Goal: Entertainment & Leisure: Browse casually

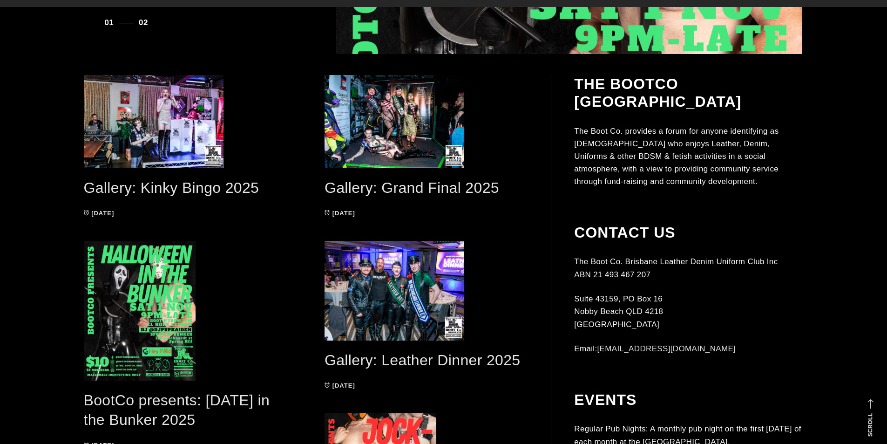
scroll to position [512, 0]
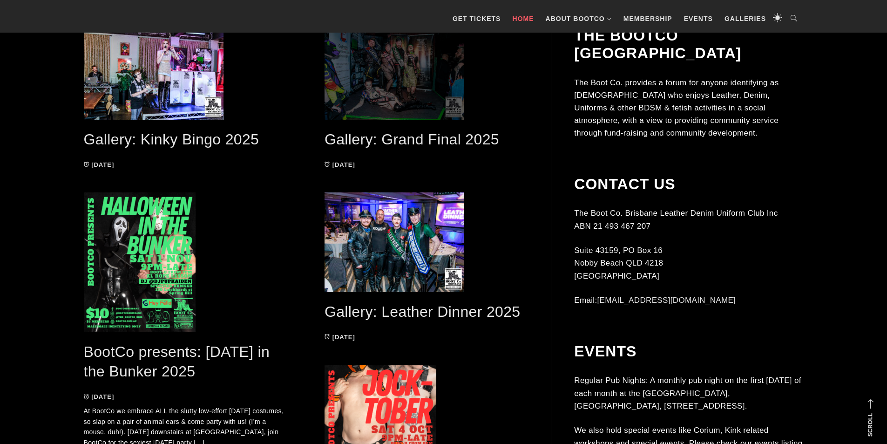
click at [416, 85] on span at bounding box center [426, 73] width 204 height 93
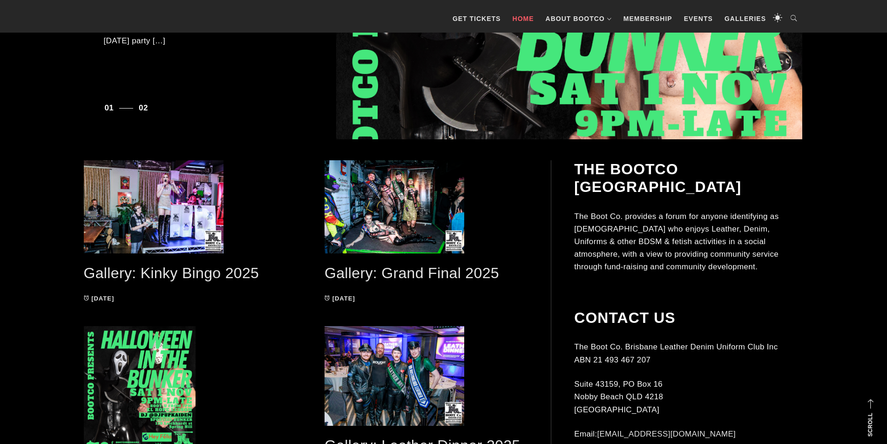
scroll to position [324, 0]
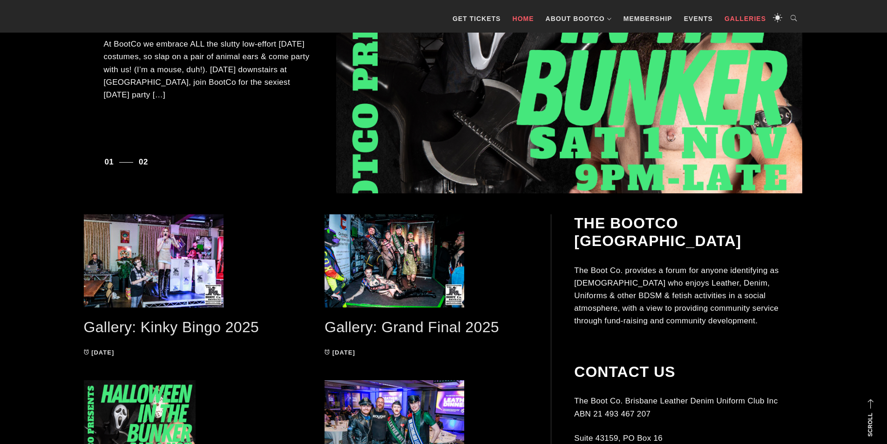
click at [729, 19] on link "Galleries" at bounding box center [745, 19] width 51 height 28
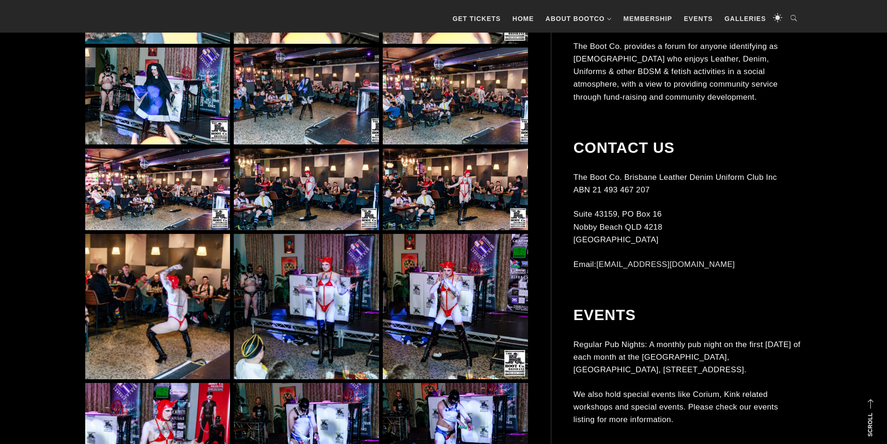
scroll to position [2467, 0]
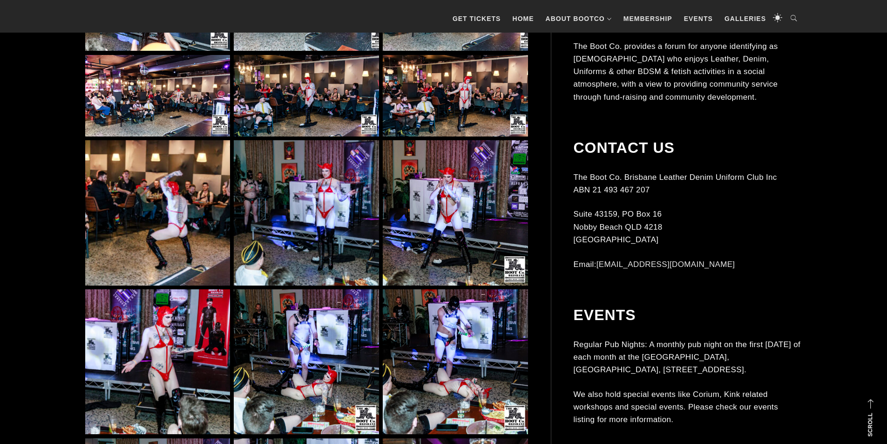
click at [167, 154] on img at bounding box center [157, 212] width 145 height 145
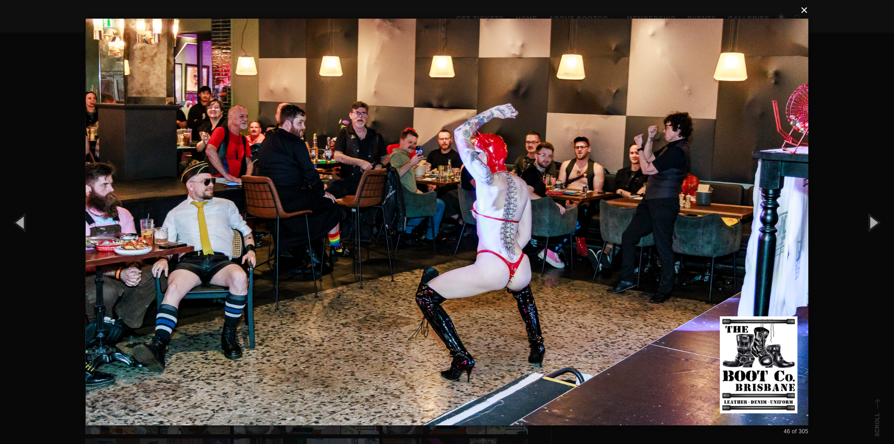
click at [804, 11] on button "×" at bounding box center [449, 10] width 722 height 20
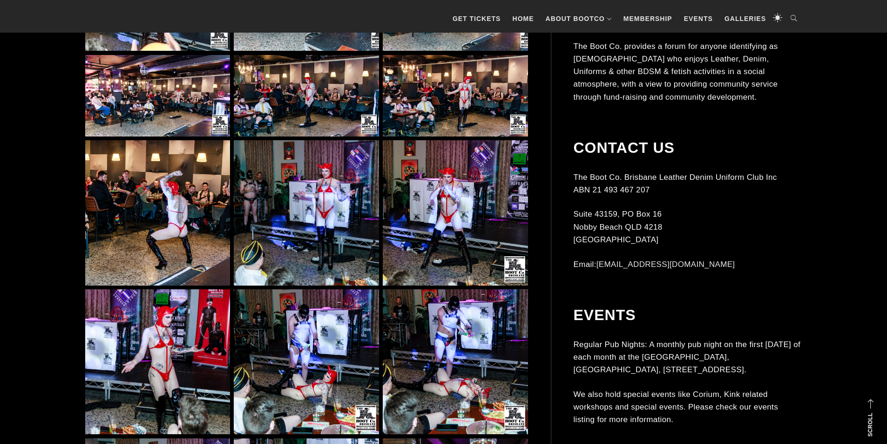
scroll to position [2465, 0]
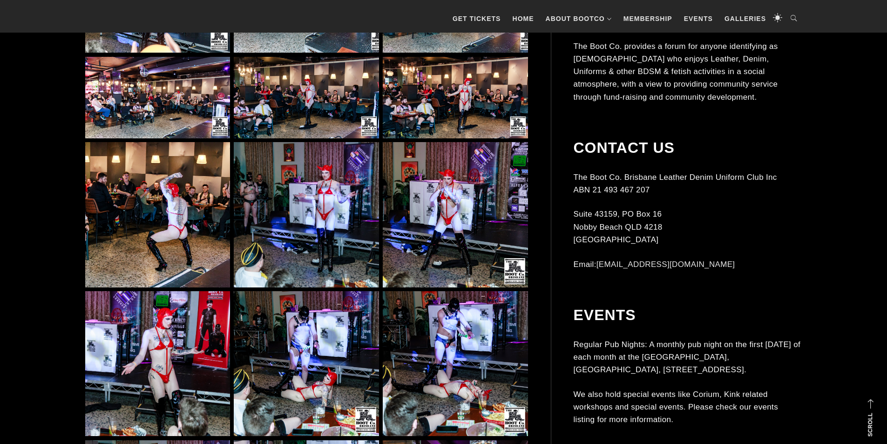
click at [459, 235] on img at bounding box center [455, 214] width 145 height 145
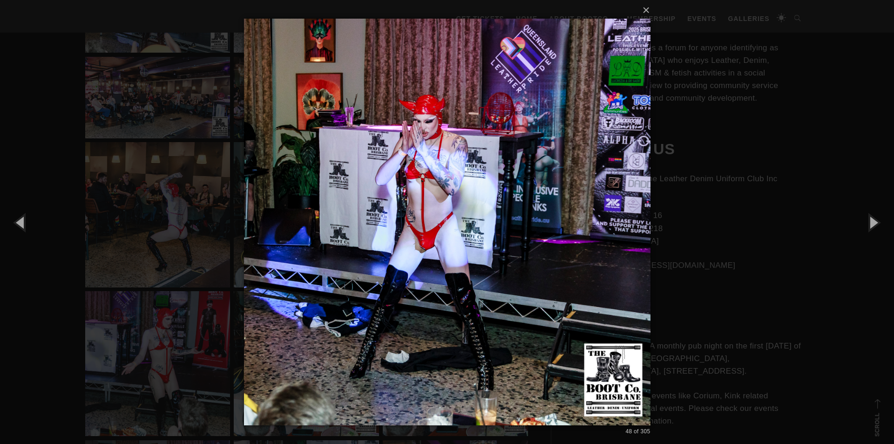
click at [720, 73] on div "× 48 of 305 Loading..." at bounding box center [447, 222] width 894 height 444
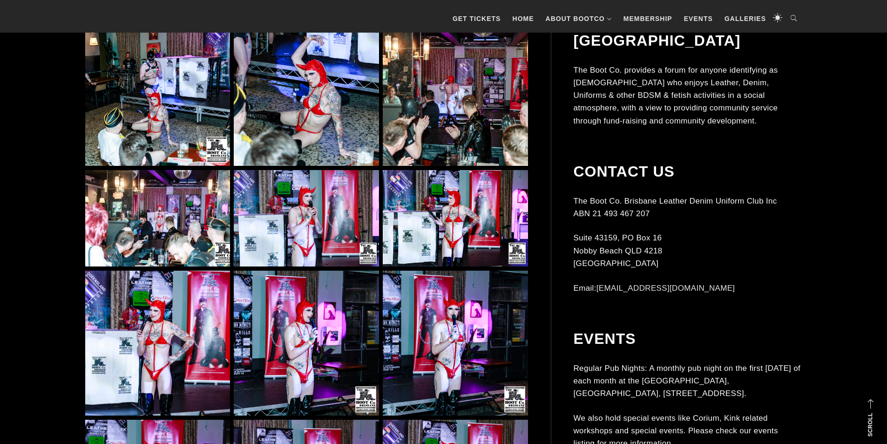
scroll to position [2651, 0]
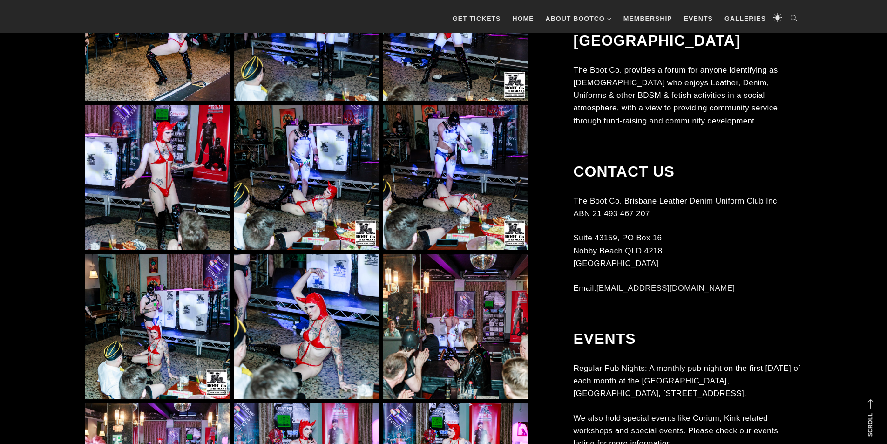
click at [465, 182] on img at bounding box center [455, 177] width 145 height 145
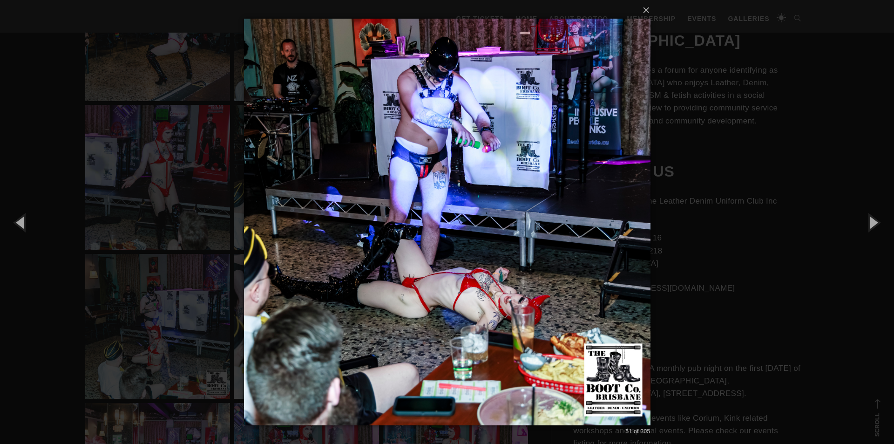
click at [769, 152] on div "× 51 of 305 Loading..." at bounding box center [447, 222] width 894 height 444
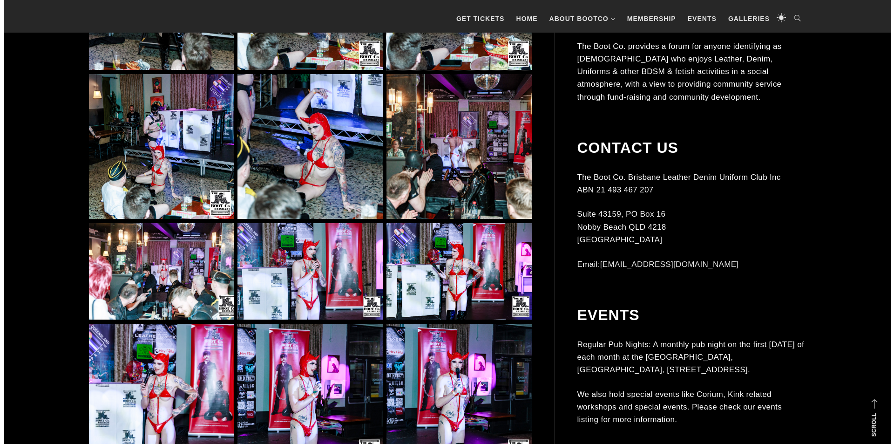
scroll to position [2930, 0]
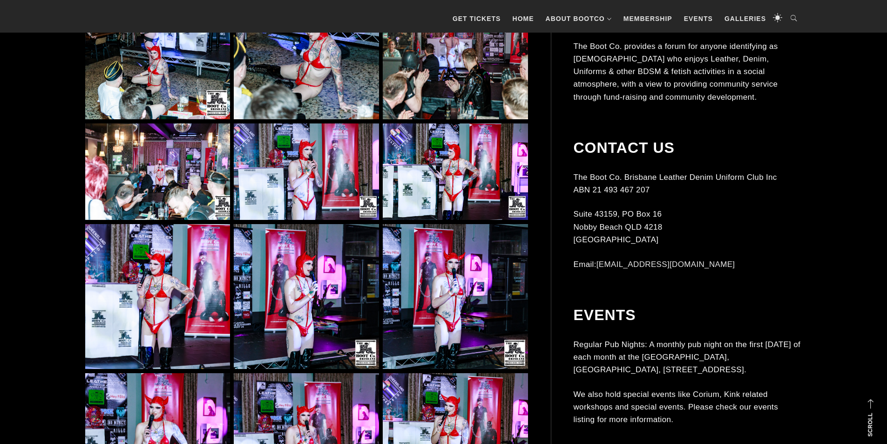
click at [455, 87] on img at bounding box center [455, 46] width 145 height 145
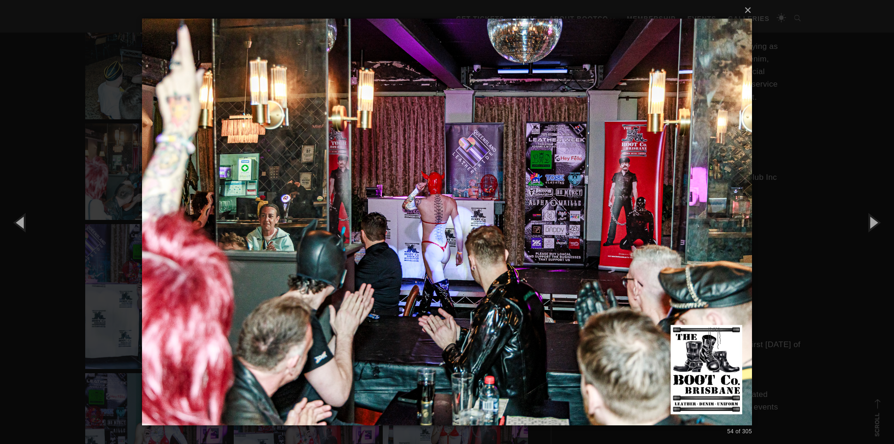
click at [836, 128] on div "× 54 of 305 Loading..." at bounding box center [447, 222] width 894 height 444
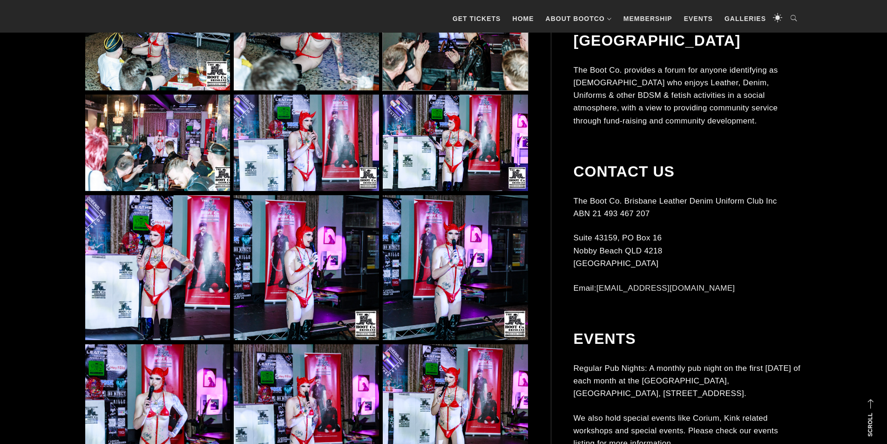
scroll to position [2951, 0]
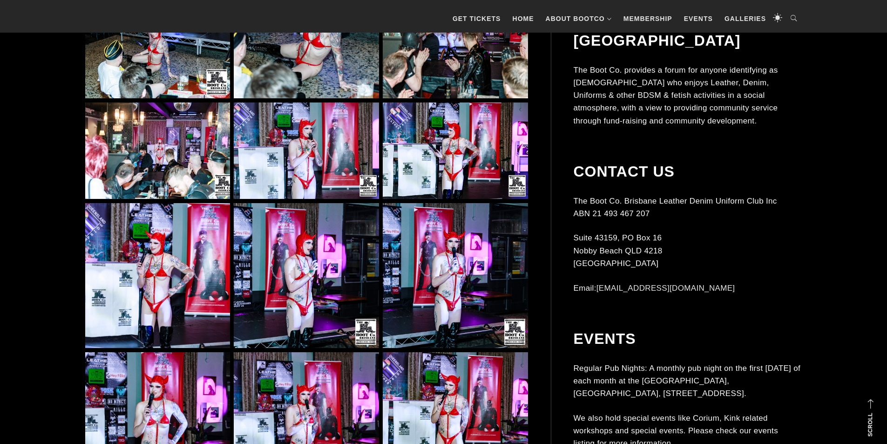
click at [165, 178] on img at bounding box center [157, 150] width 145 height 97
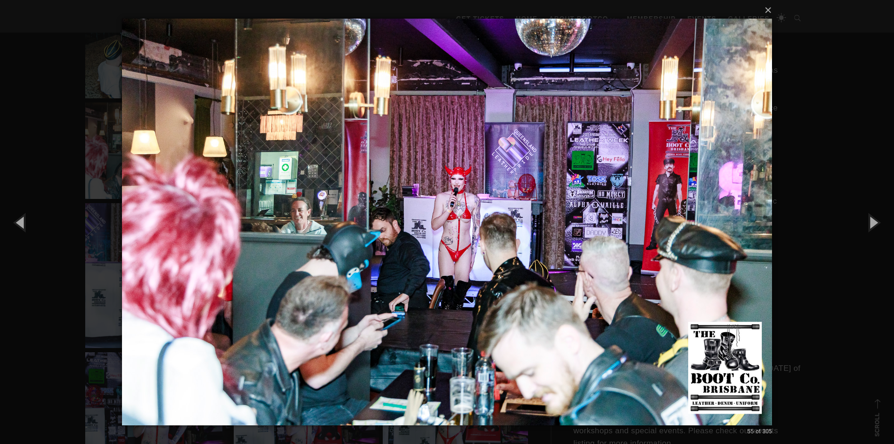
click at [830, 162] on div "× 55 of 305 Loading..." at bounding box center [447, 222] width 894 height 444
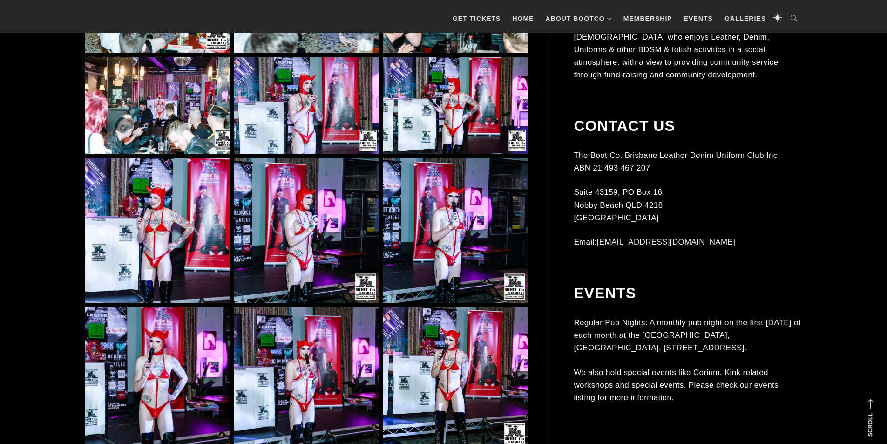
scroll to position [3277, 0]
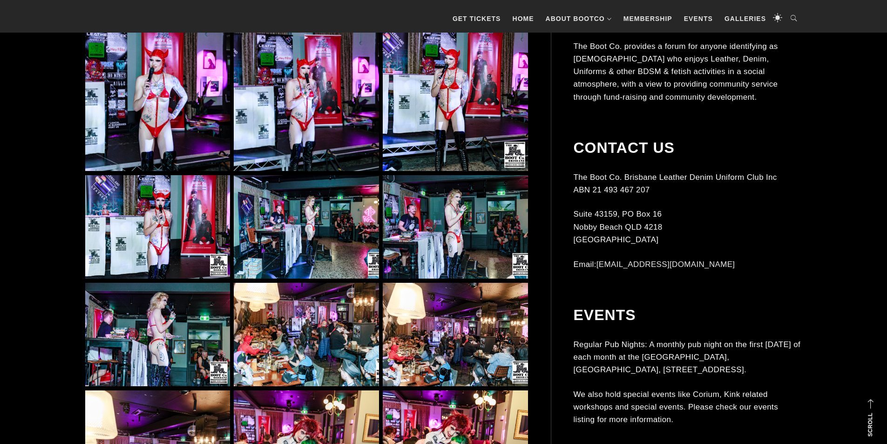
click at [332, 367] on img at bounding box center [306, 335] width 145 height 104
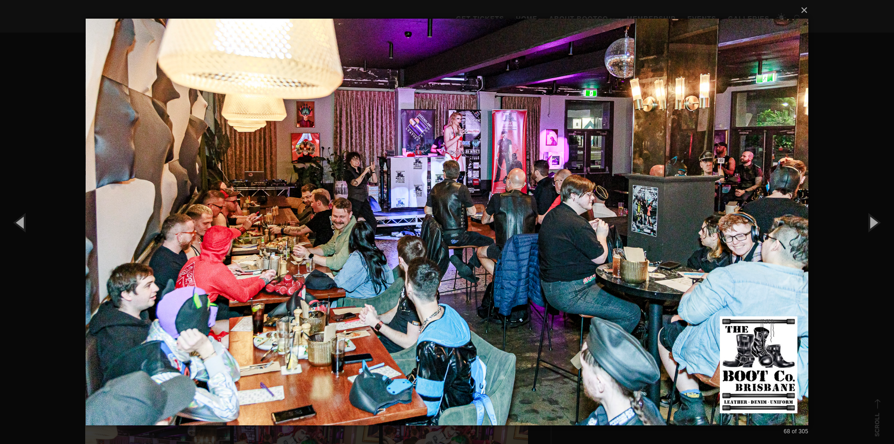
click at [832, 227] on div "× 68 of 305 Loading..." at bounding box center [447, 222] width 894 height 444
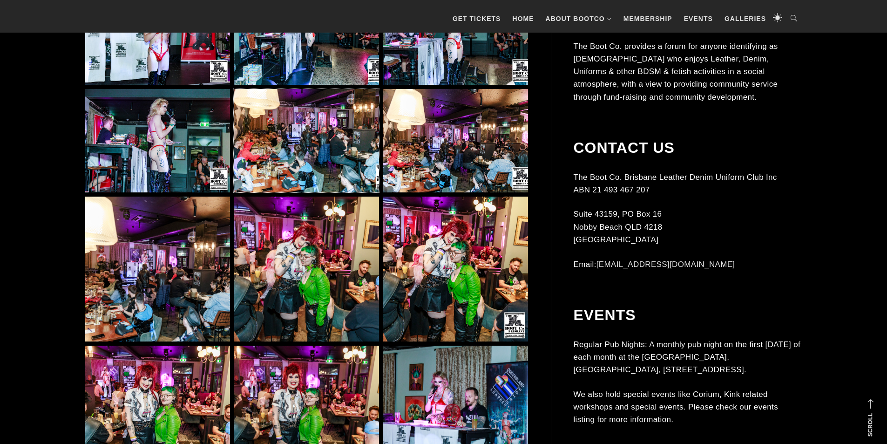
scroll to position [3603, 0]
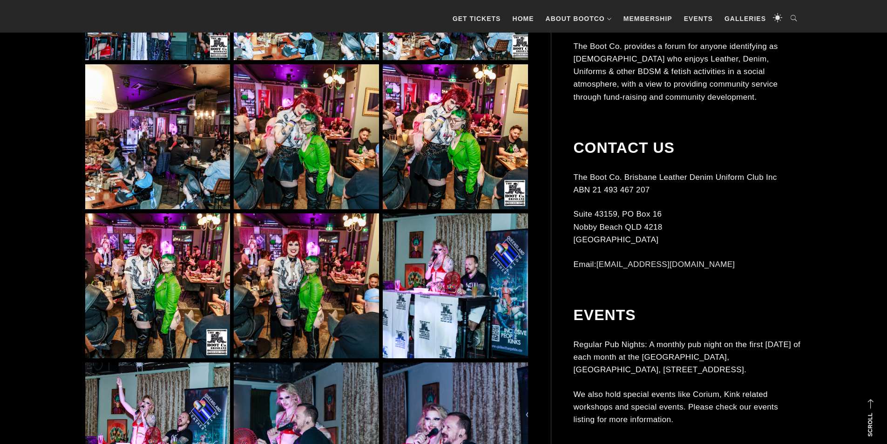
click at [287, 135] on img at bounding box center [306, 136] width 145 height 145
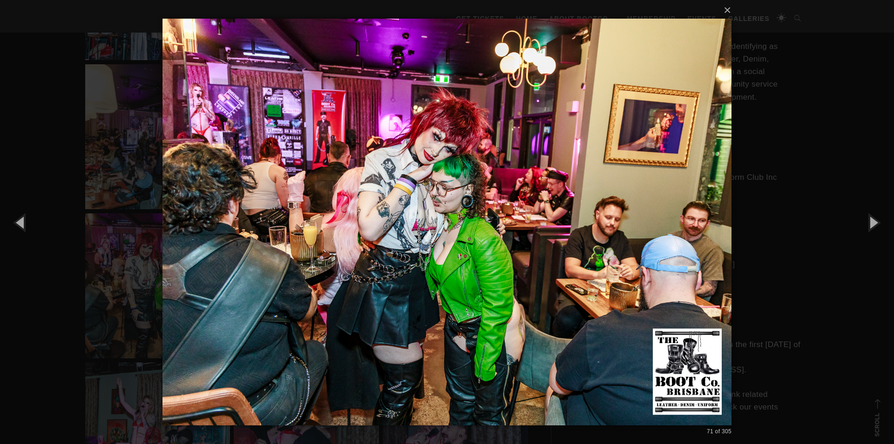
drag, startPoint x: 807, startPoint y: 191, endPoint x: 800, endPoint y: 187, distance: 8.1
click at [804, 189] on div "× 71 of 305 Loading..." at bounding box center [447, 222] width 894 height 444
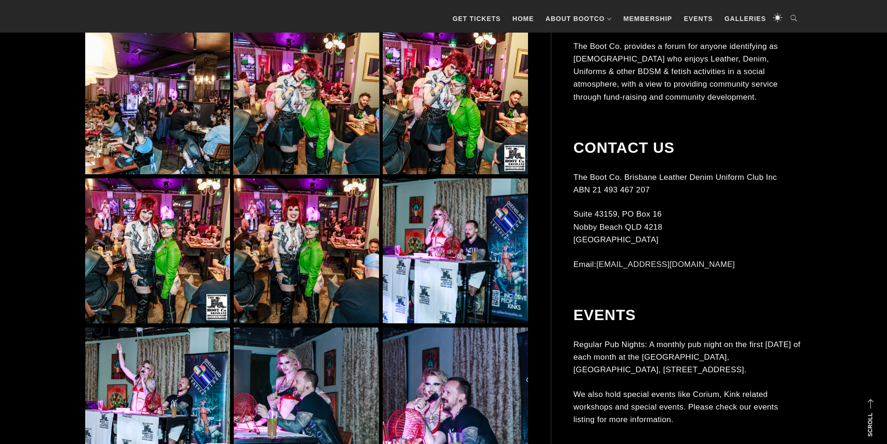
scroll to position [3743, 0]
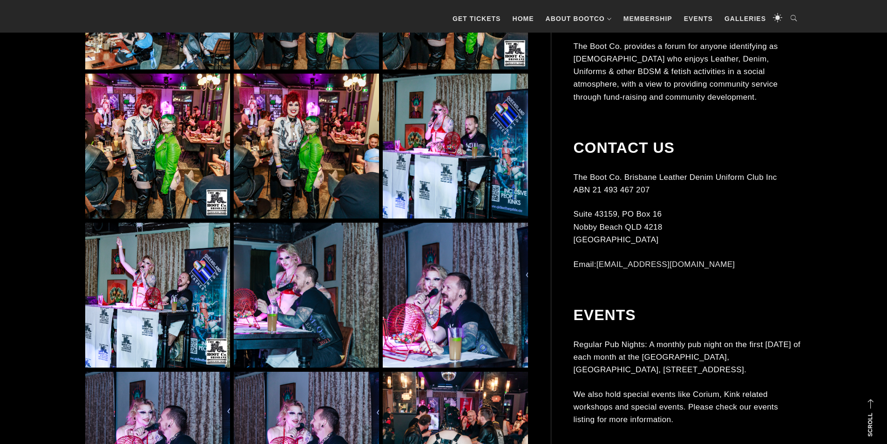
click at [219, 195] on img at bounding box center [157, 146] width 145 height 145
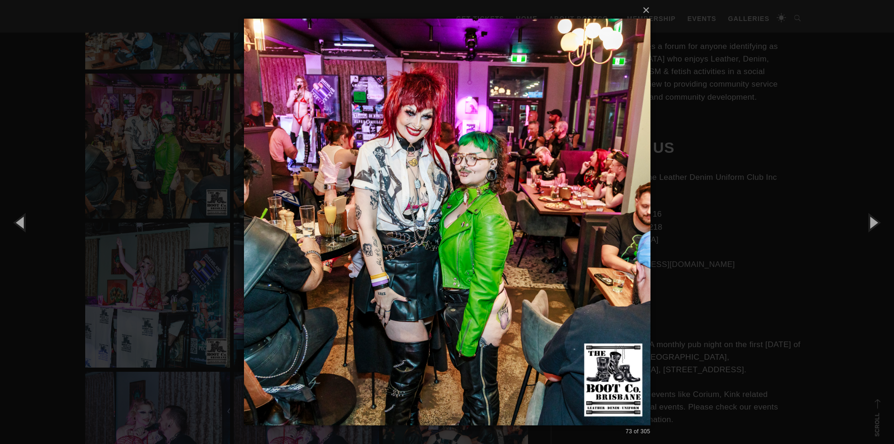
click at [737, 219] on div "× 73 of 305 Loading..." at bounding box center [447, 222] width 894 height 444
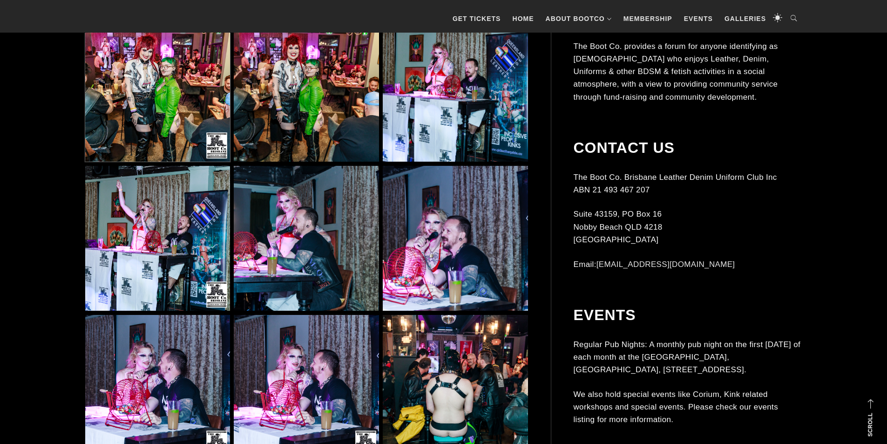
scroll to position [3929, 0]
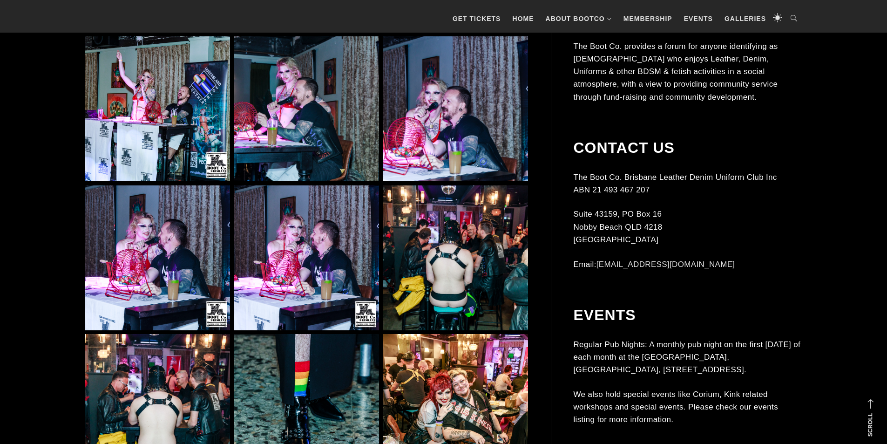
click at [471, 240] on img at bounding box center [455, 257] width 145 height 145
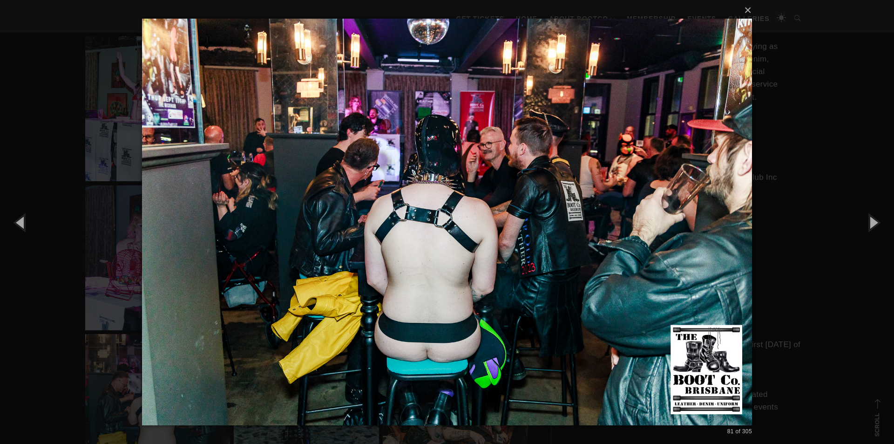
click at [785, 195] on div "× 81 of 305 Loading..." at bounding box center [447, 222] width 894 height 444
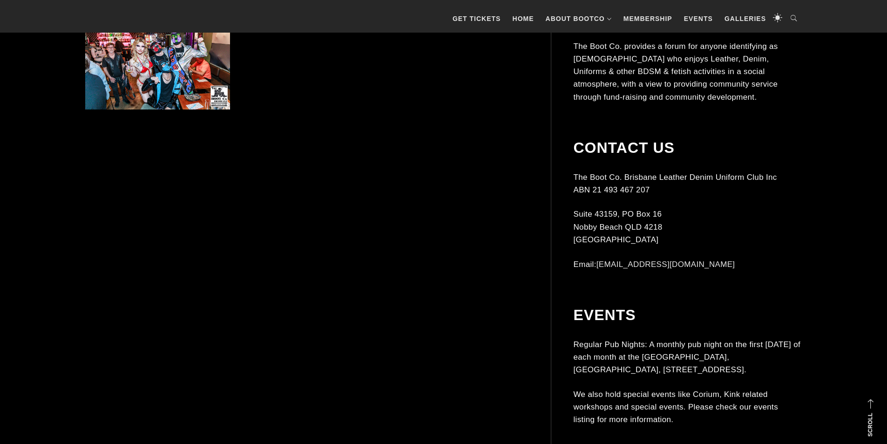
scroll to position [7932, 0]
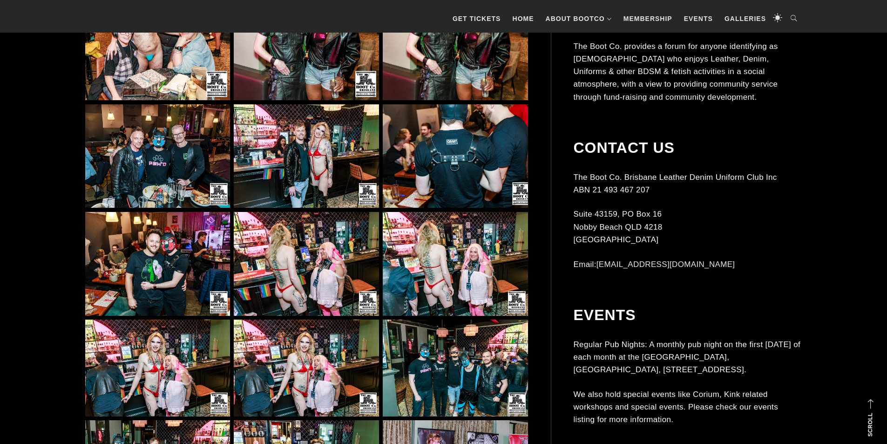
click at [414, 135] on img at bounding box center [455, 156] width 145 height 104
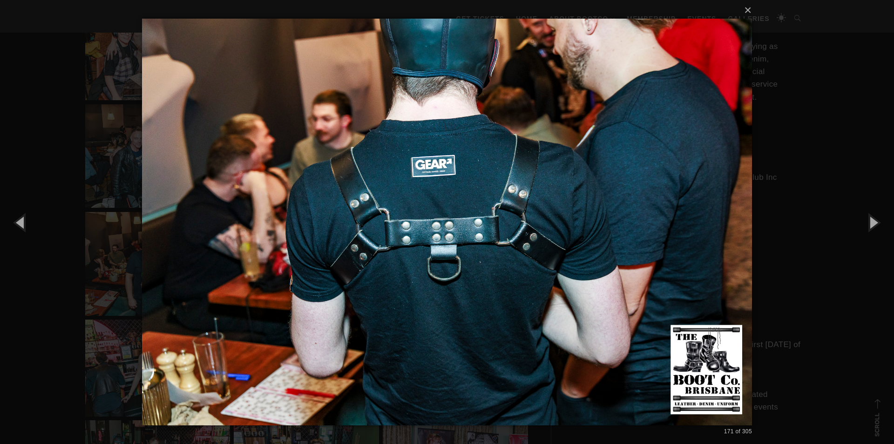
click at [58, 134] on div "× 171 of 305 Loading..." at bounding box center [447, 222] width 894 height 444
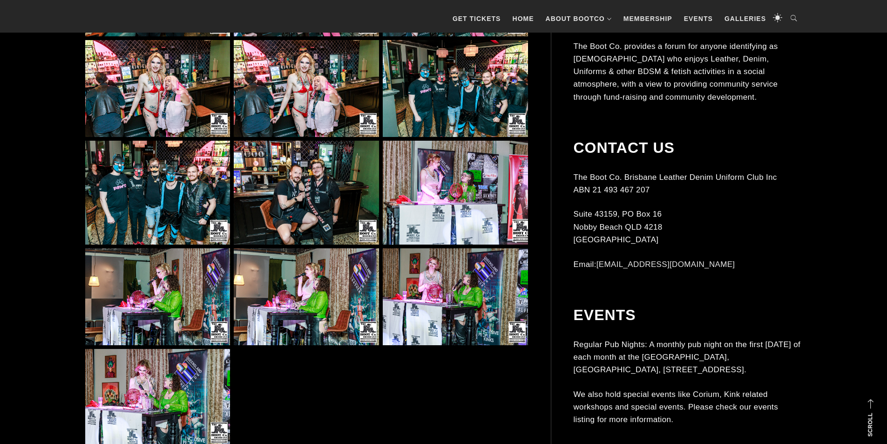
scroll to position [8444, 0]
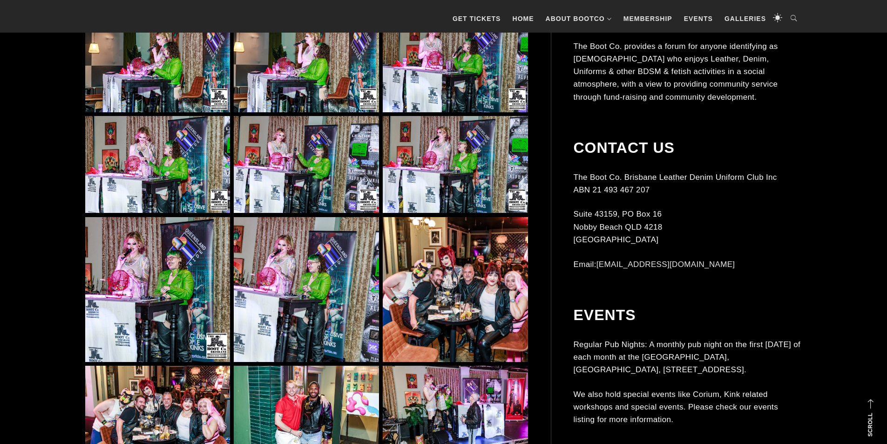
click at [410, 311] on img at bounding box center [455, 289] width 145 height 145
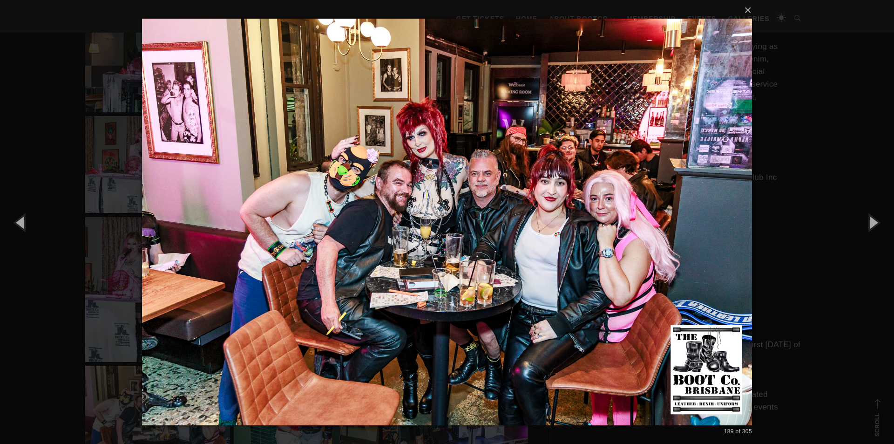
click at [50, 181] on div "× 189 of 305 Loading..." at bounding box center [447, 222] width 894 height 444
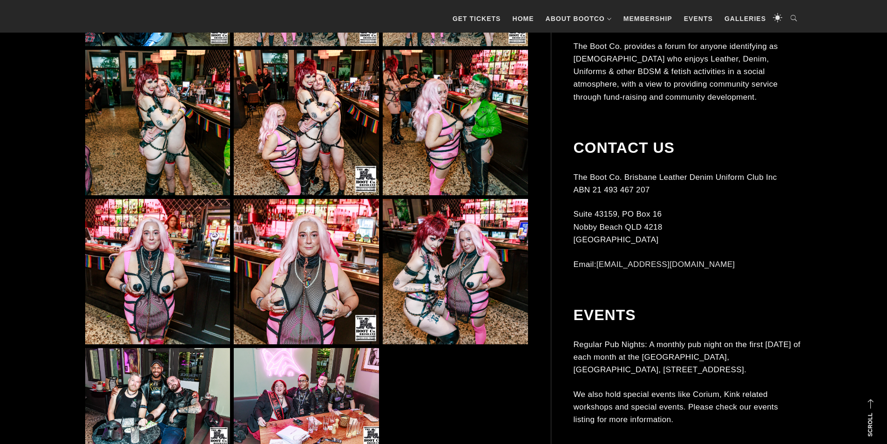
scroll to position [12167, 0]
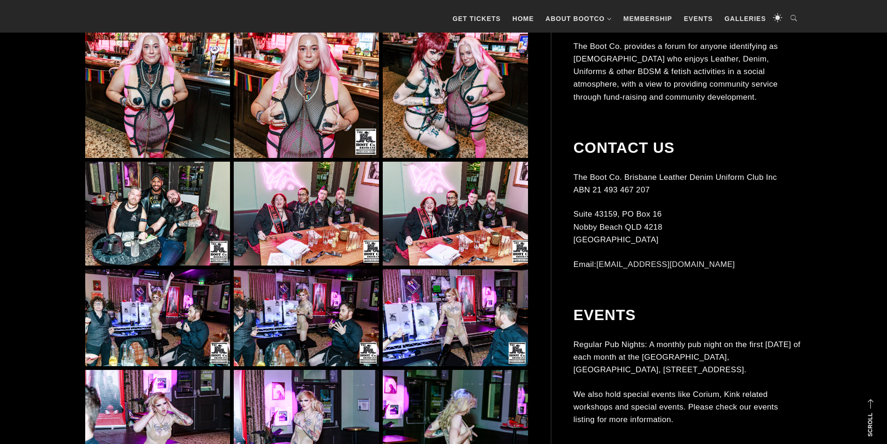
click at [316, 220] on img at bounding box center [306, 214] width 145 height 104
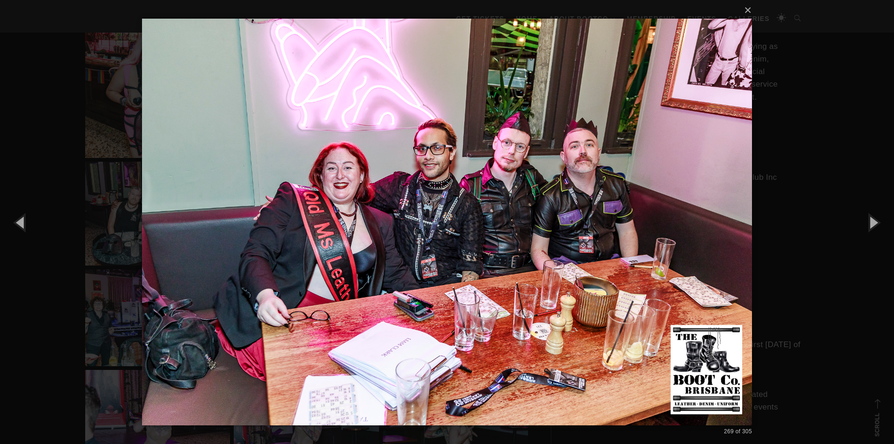
click at [65, 132] on div "× 269 of 305 Loading..." at bounding box center [447, 222] width 894 height 444
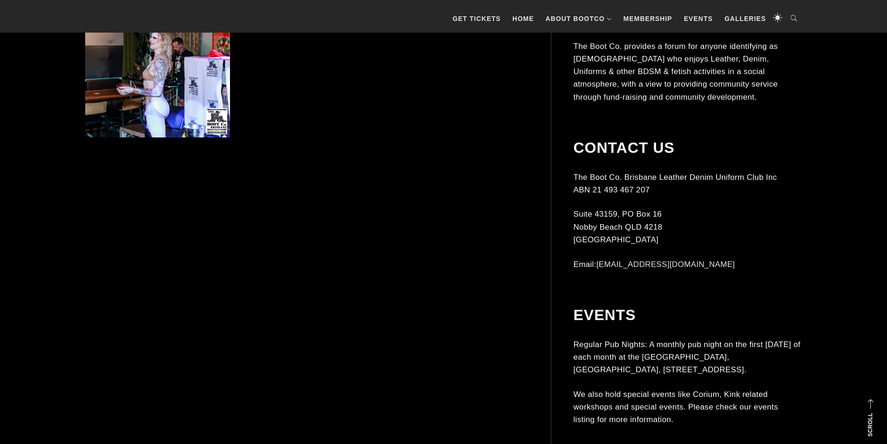
scroll to position [13098, 0]
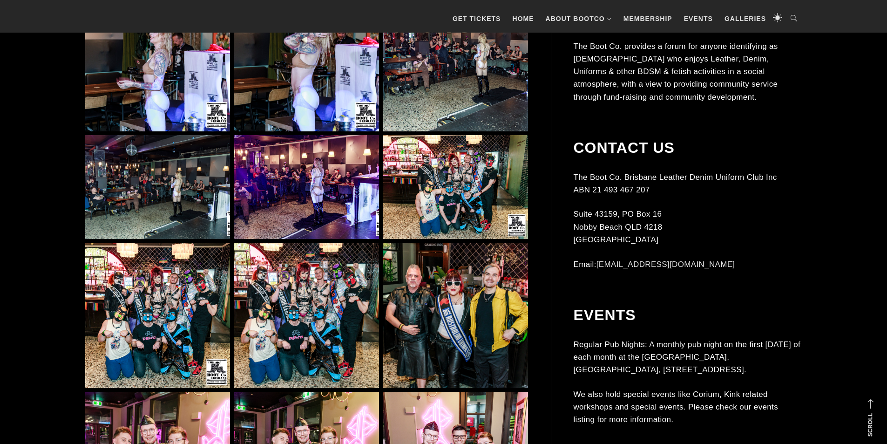
click at [265, 273] on img at bounding box center [306, 314] width 145 height 145
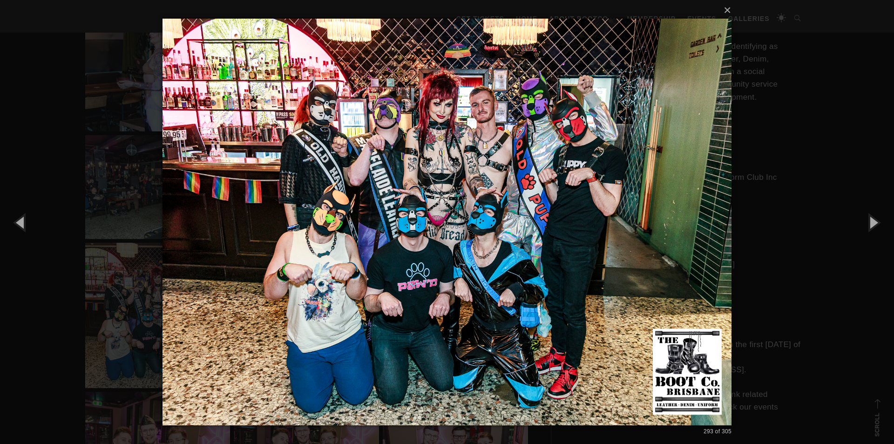
click at [117, 135] on div "× 293 of 305 Loading..." at bounding box center [447, 222] width 894 height 444
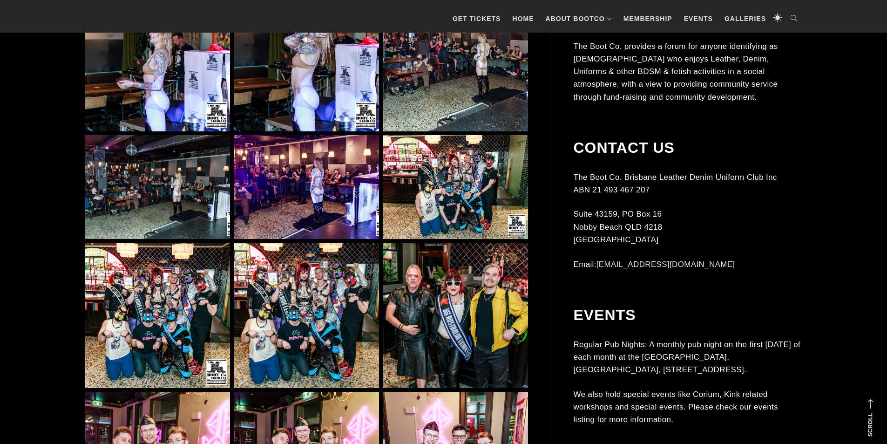
click at [149, 156] on img at bounding box center [157, 187] width 145 height 104
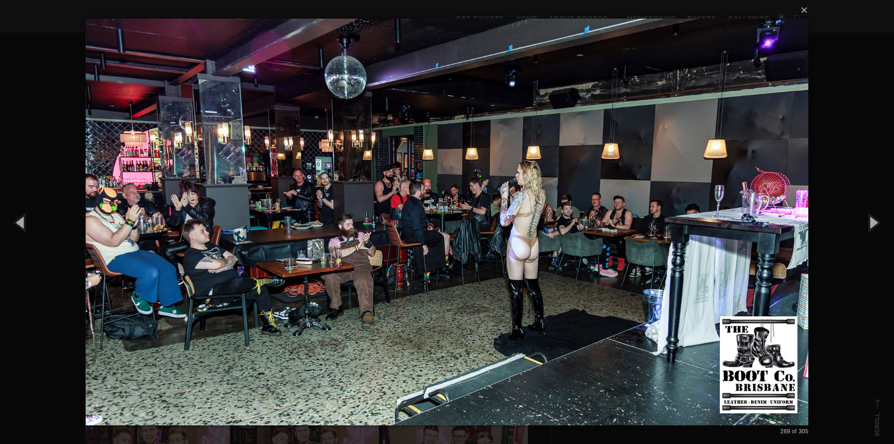
click at [39, 112] on div "× 289 of 305 Loading..." at bounding box center [447, 222] width 894 height 444
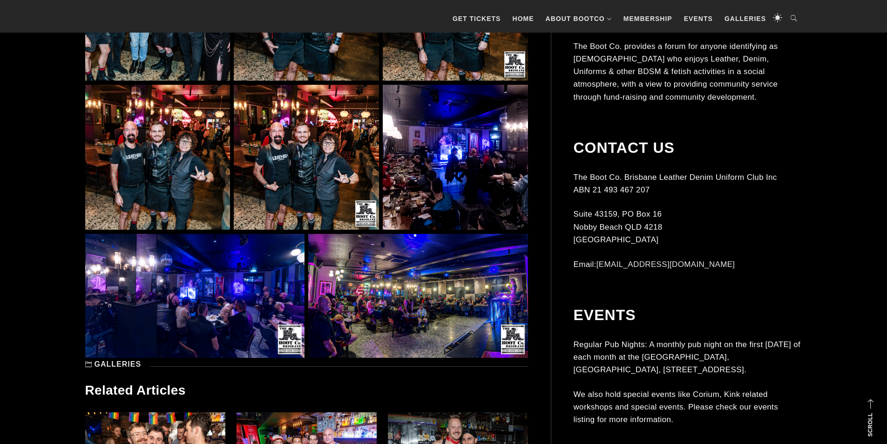
scroll to position [13703, 0]
click at [382, 269] on img at bounding box center [417, 295] width 219 height 124
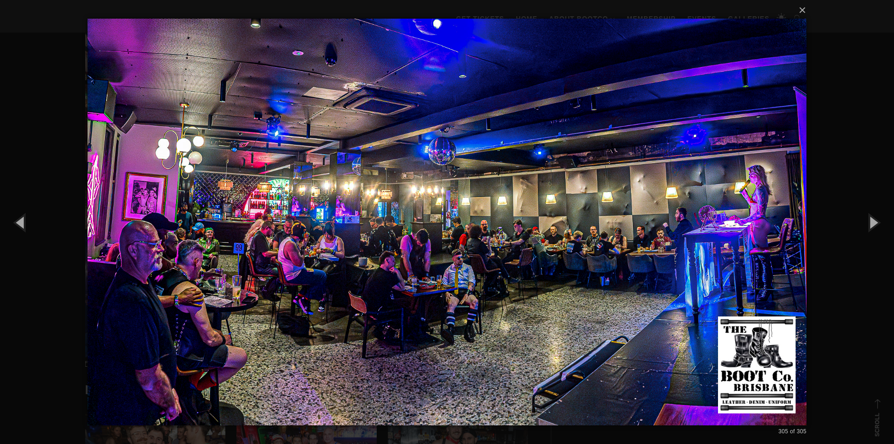
click at [266, 254] on img at bounding box center [447, 222] width 719 height 444
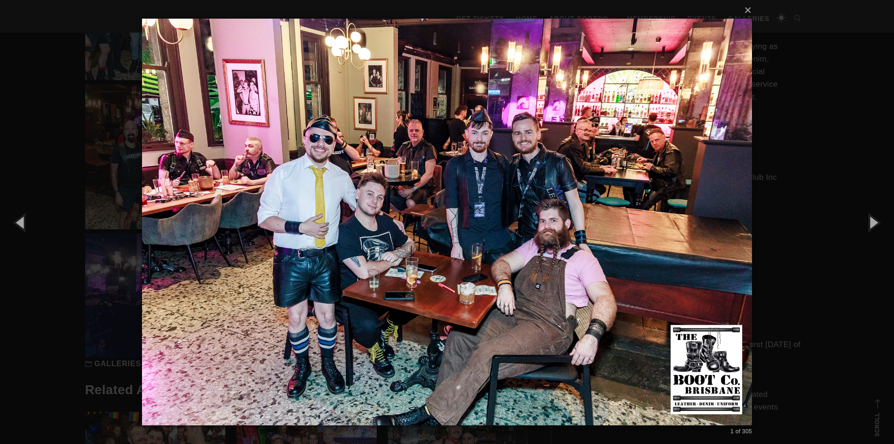
click at [266, 254] on img at bounding box center [447, 222] width 610 height 444
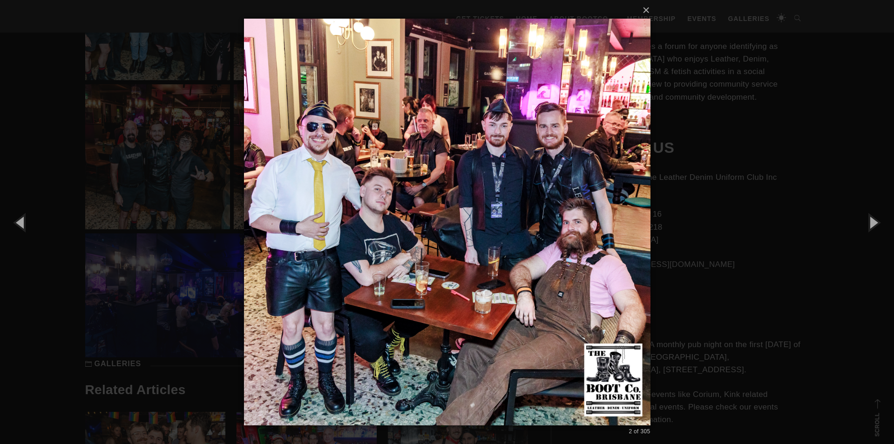
click at [179, 308] on div "× 2 of 305 Loading..." at bounding box center [447, 222] width 894 height 444
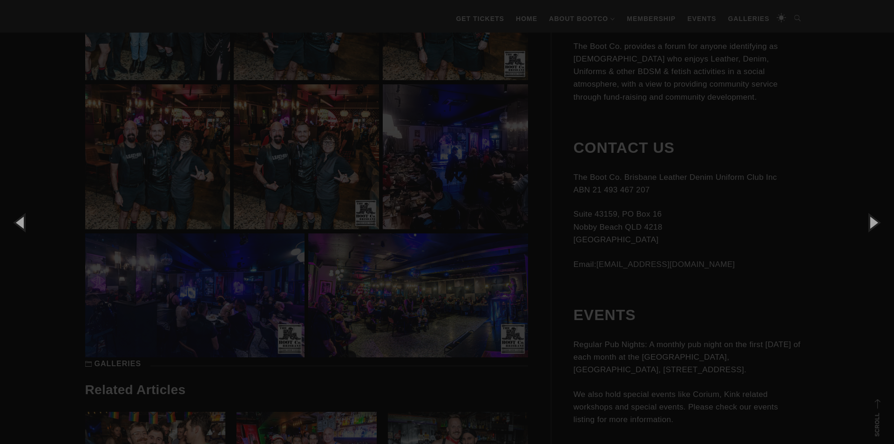
click at [176, 307] on div "× 2 of 305 Loading..." at bounding box center [447, 222] width 894 height 444
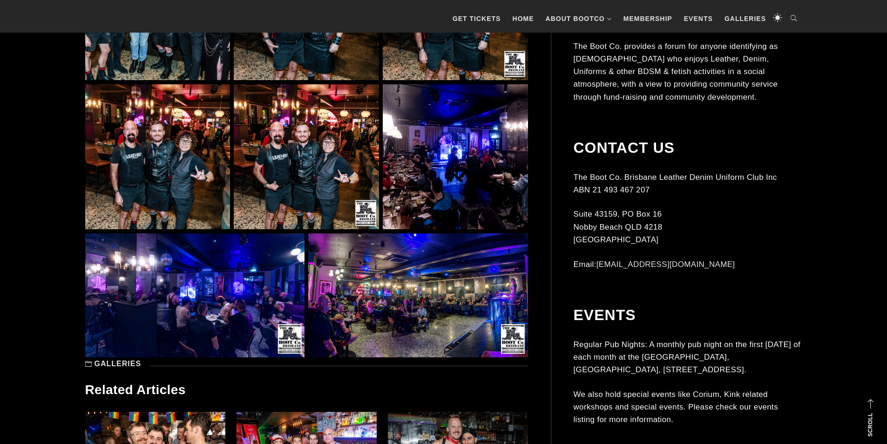
click at [379, 238] on img at bounding box center [417, 295] width 219 height 124
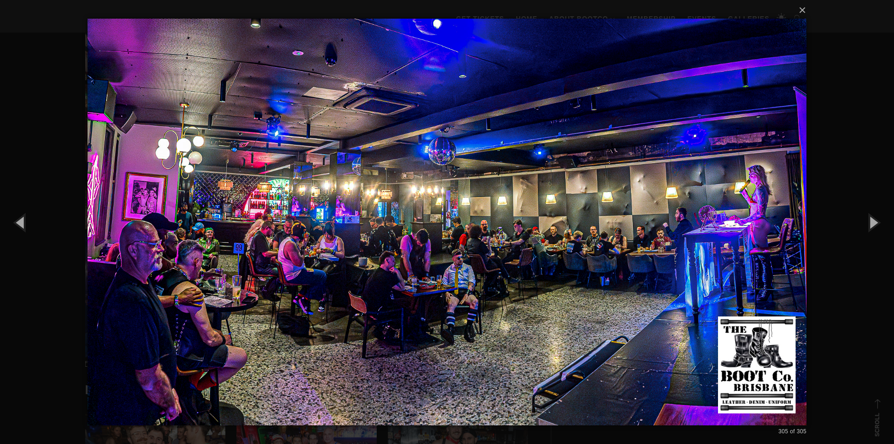
drag, startPoint x: 391, startPoint y: 87, endPoint x: 404, endPoint y: 76, distance: 17.5
drag, startPoint x: 404, startPoint y: 76, endPoint x: 866, endPoint y: 156, distance: 469.1
click at [866, 156] on div "× 305 of 305 Loading..." at bounding box center [447, 222] width 894 height 444
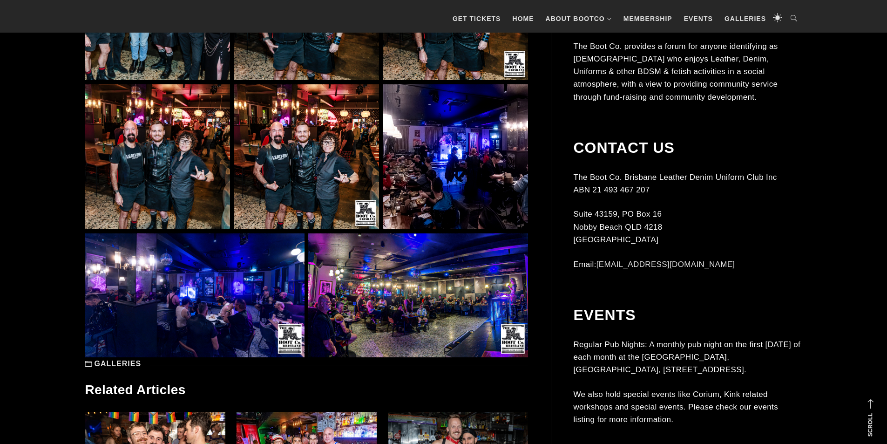
click at [490, 293] on img at bounding box center [417, 295] width 219 height 124
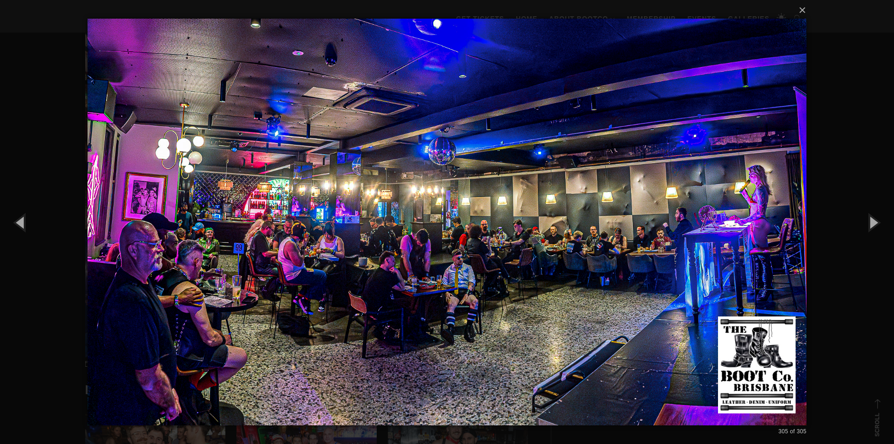
click at [845, 157] on div "× 305 of 305 Loading..." at bounding box center [447, 222] width 894 height 444
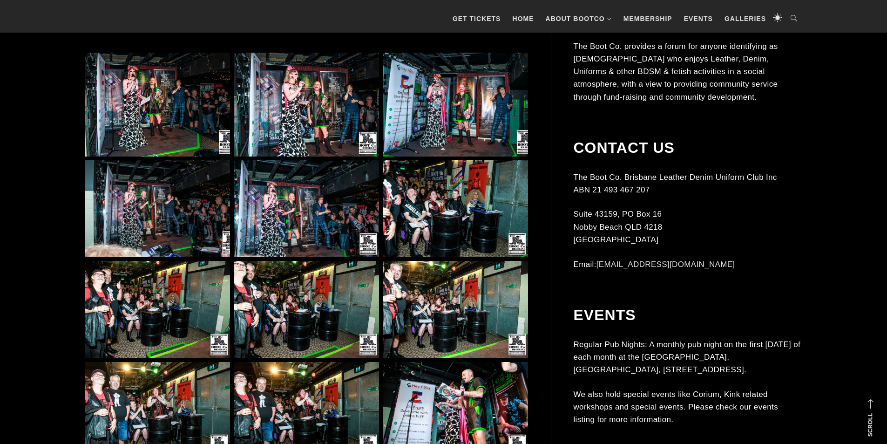
scroll to position [604, 0]
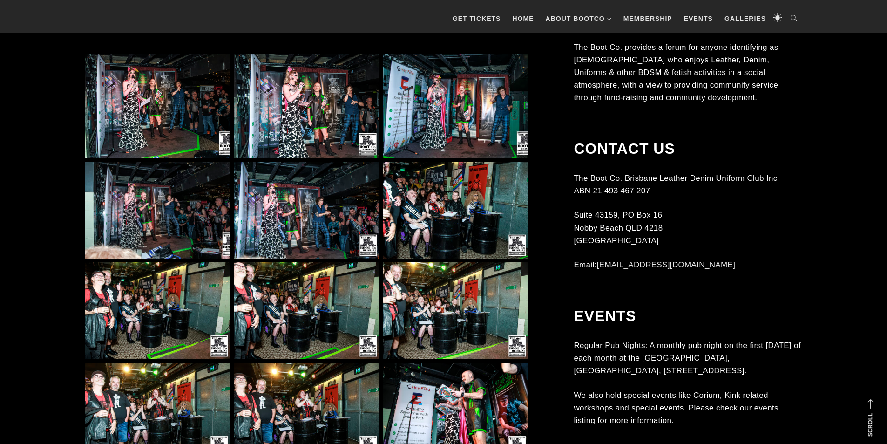
click at [313, 300] on img at bounding box center [306, 310] width 145 height 97
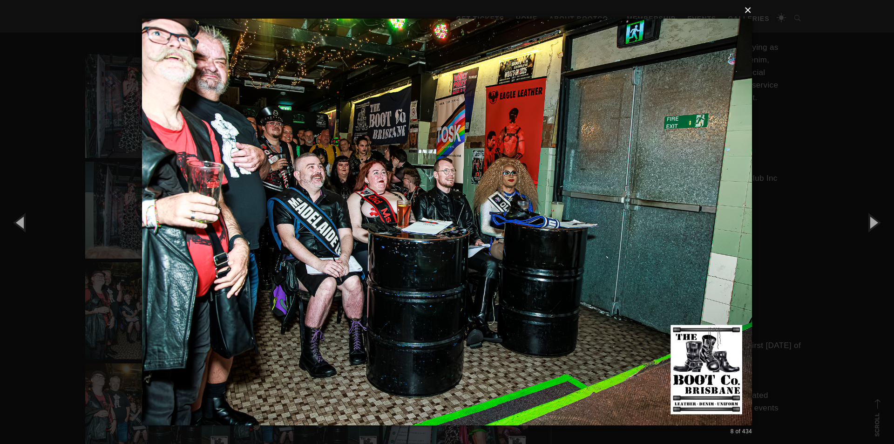
click at [747, 11] on button "×" at bounding box center [450, 10] width 610 height 20
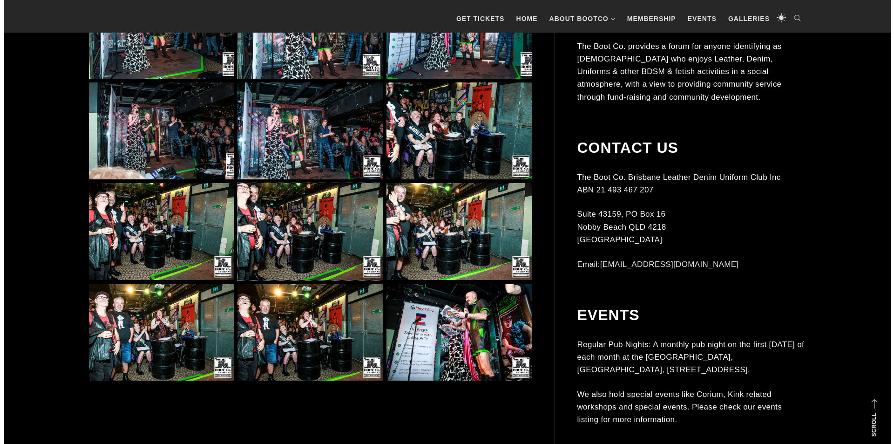
scroll to position [790, 0]
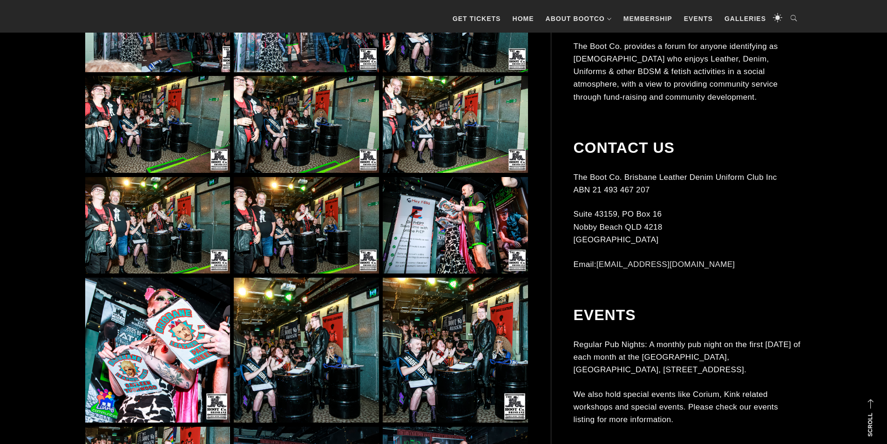
click at [189, 55] on img at bounding box center [157, 23] width 145 height 97
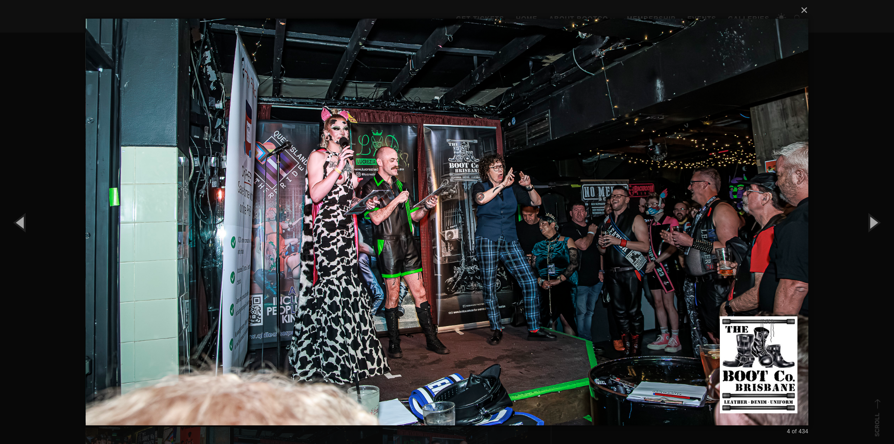
click at [713, 315] on img at bounding box center [447, 222] width 722 height 444
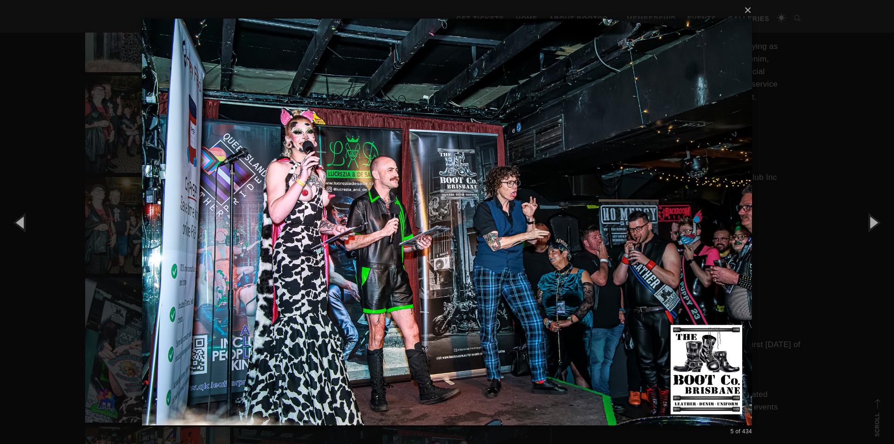
click at [710, 316] on img at bounding box center [447, 222] width 610 height 444
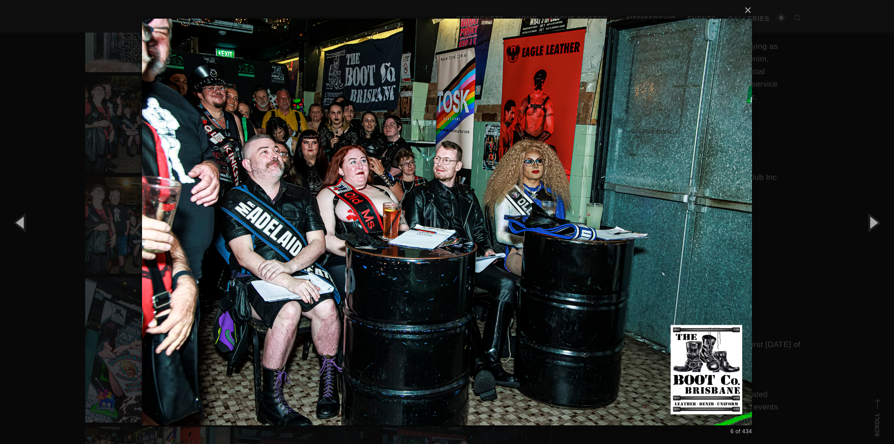
click at [710, 317] on img at bounding box center [447, 222] width 610 height 444
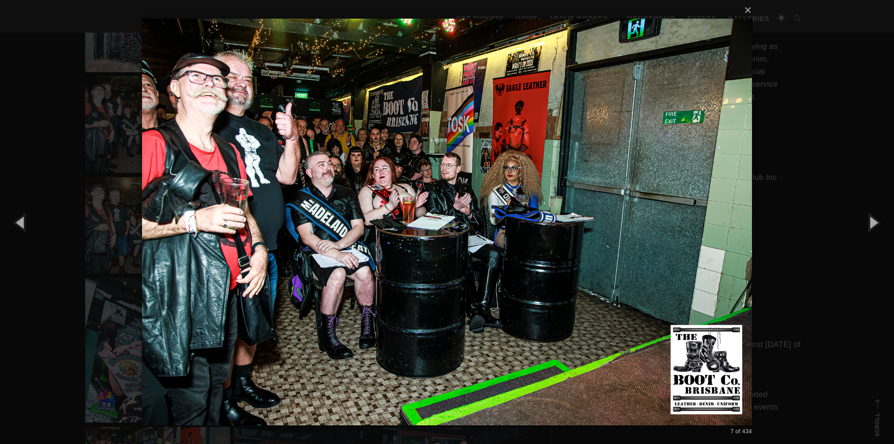
click at [680, 319] on img at bounding box center [447, 222] width 610 height 444
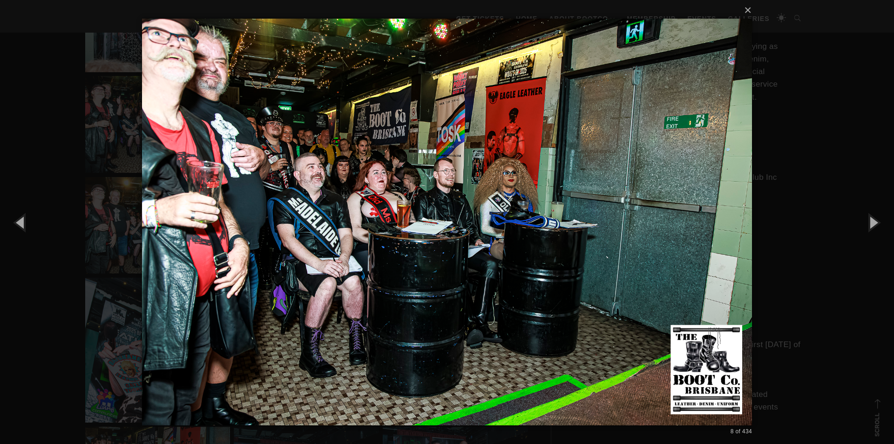
click at [679, 320] on img at bounding box center [447, 222] width 610 height 444
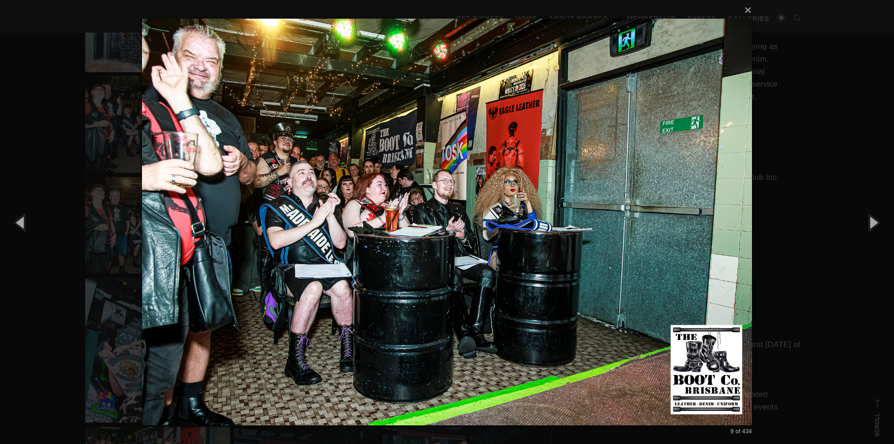
click at [679, 320] on img at bounding box center [447, 222] width 610 height 444
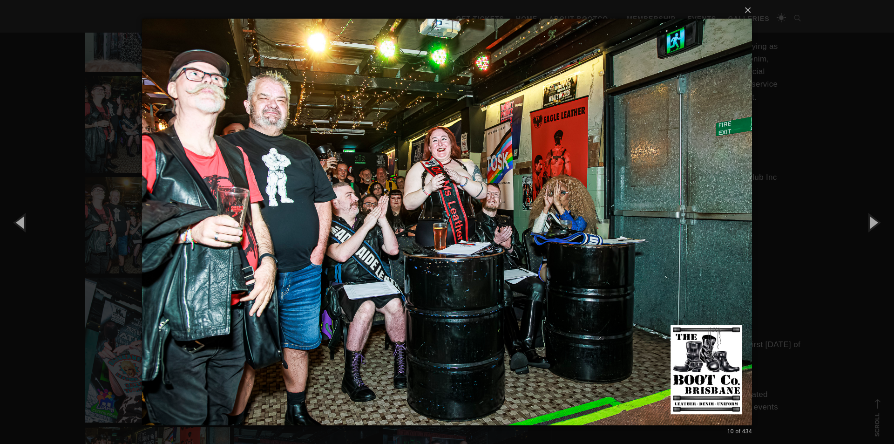
click at [681, 325] on img at bounding box center [447, 222] width 610 height 444
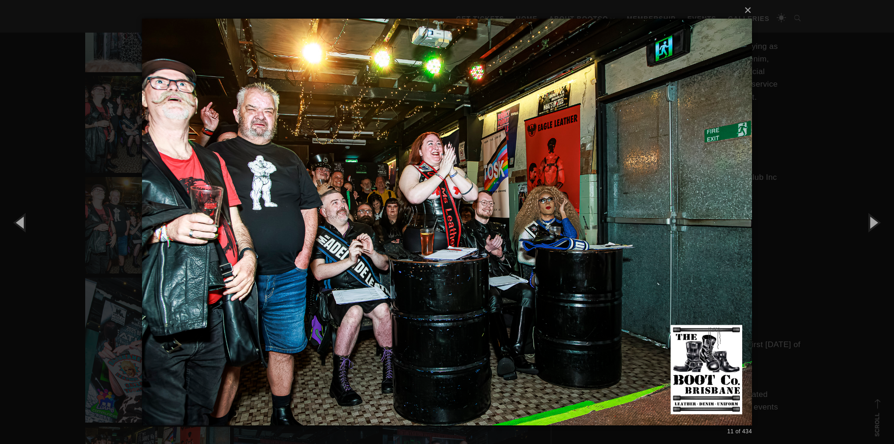
click at [684, 327] on img at bounding box center [447, 222] width 610 height 444
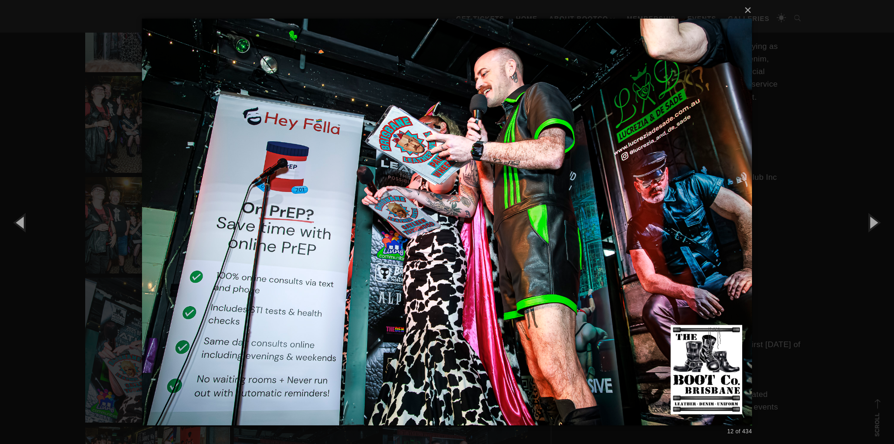
click at [680, 342] on img at bounding box center [447, 222] width 610 height 444
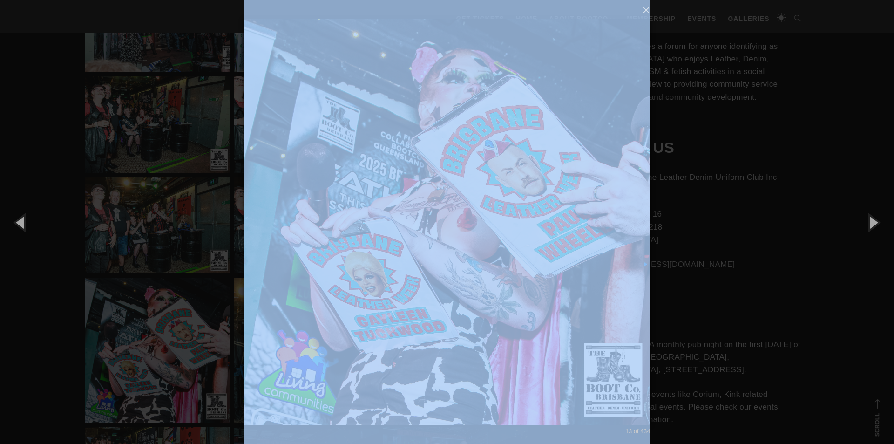
click at [680, 342] on div "× 13 of 434 Loading..." at bounding box center [447, 222] width 894 height 444
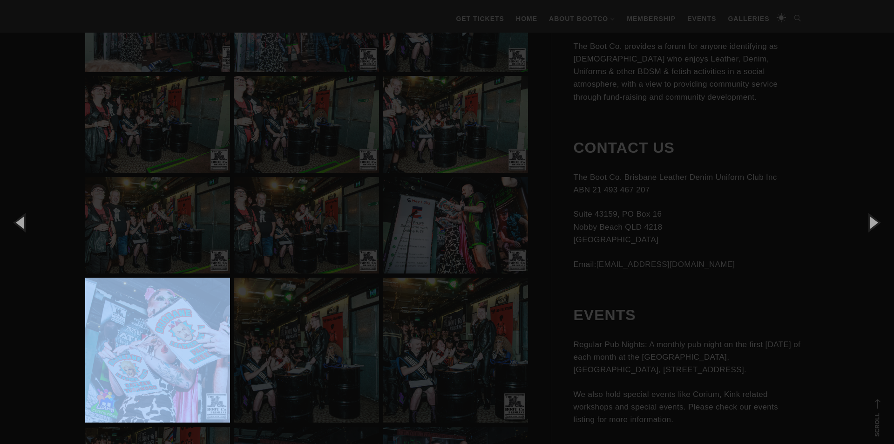
click at [680, 342] on div "× 13 of 434 Loading..." at bounding box center [447, 222] width 894 height 444
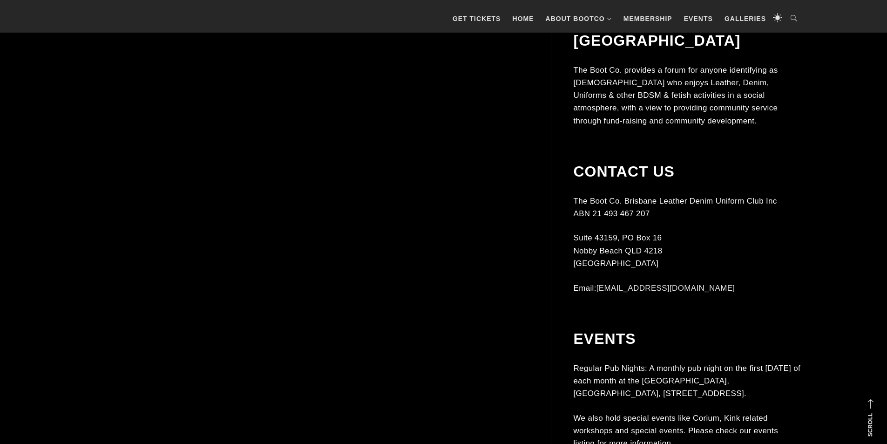
scroll to position [2301, 0]
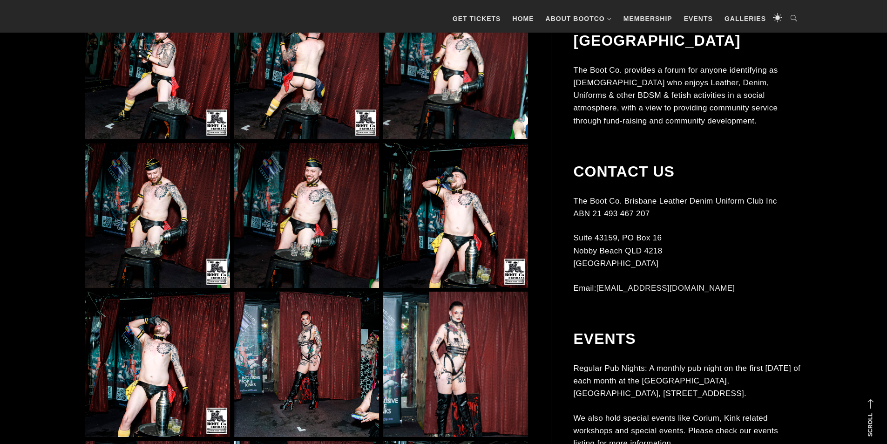
click at [341, 222] on img at bounding box center [306, 215] width 145 height 145
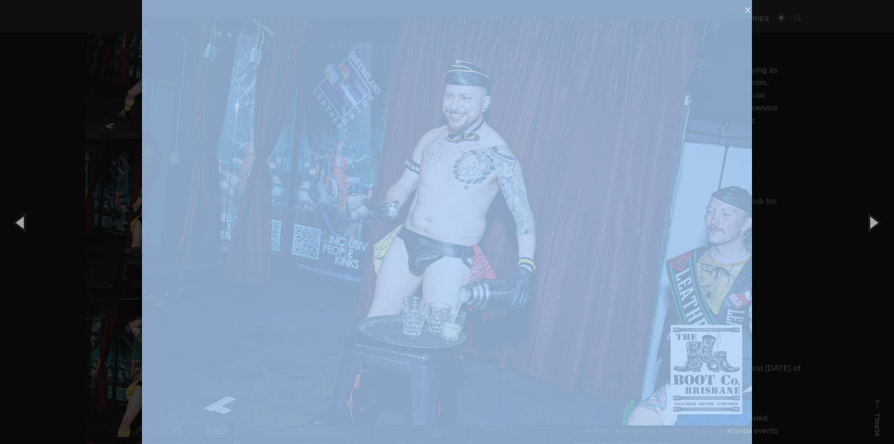
click at [707, 336] on img at bounding box center [447, 222] width 610 height 444
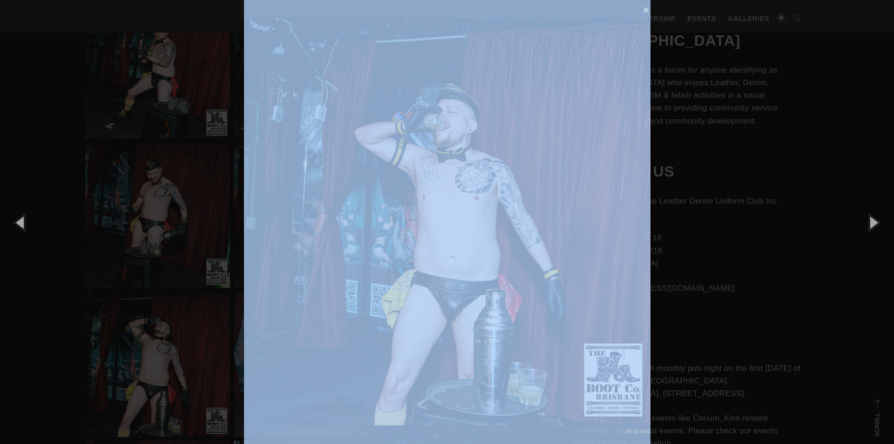
drag, startPoint x: 793, startPoint y: 286, endPoint x: 760, endPoint y: 283, distance: 33.1
click at [792, 286] on div "× 48 of 434 Loading..." at bounding box center [447, 222] width 894 height 444
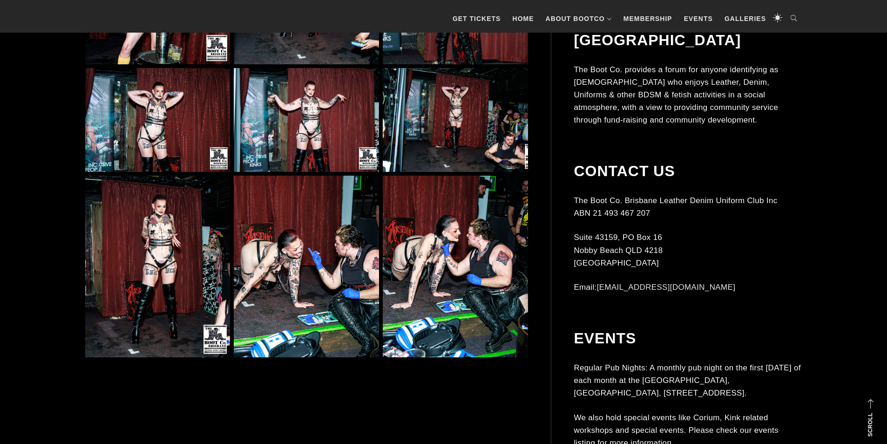
scroll to position [2953, 0]
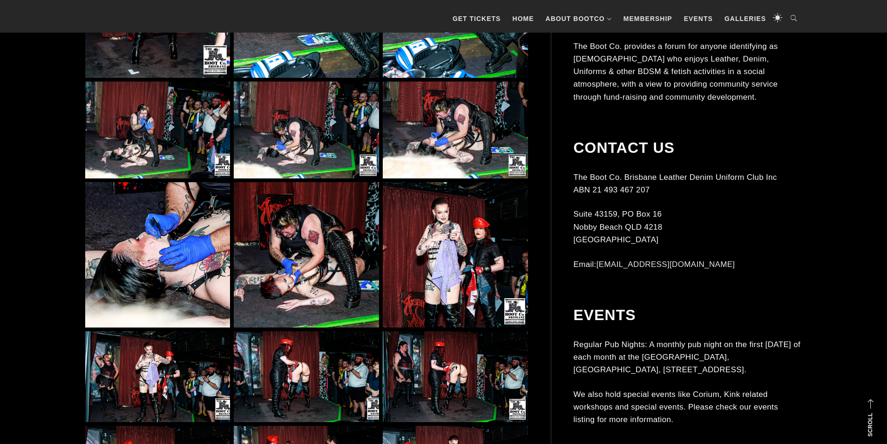
click at [270, 252] on img at bounding box center [306, 254] width 145 height 145
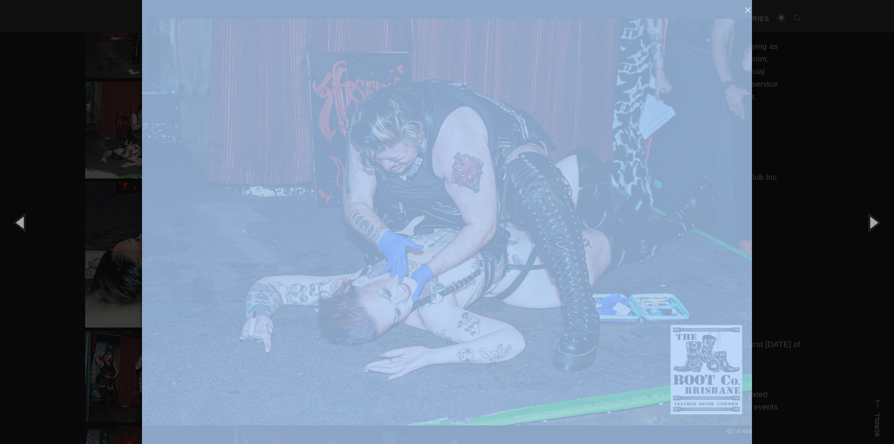
click at [645, 239] on img at bounding box center [447, 222] width 610 height 444
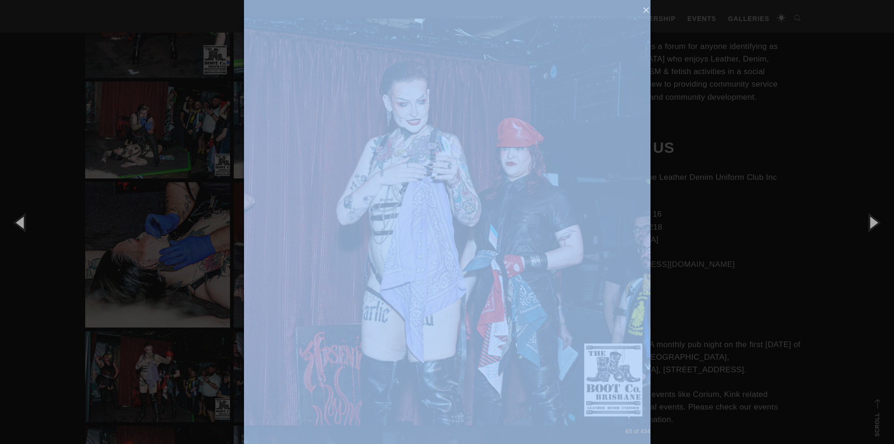
drag, startPoint x: 603, startPoint y: 236, endPoint x: 485, endPoint y: 244, distance: 118.0
click at [260, 247] on img at bounding box center [447, 222] width 406 height 444
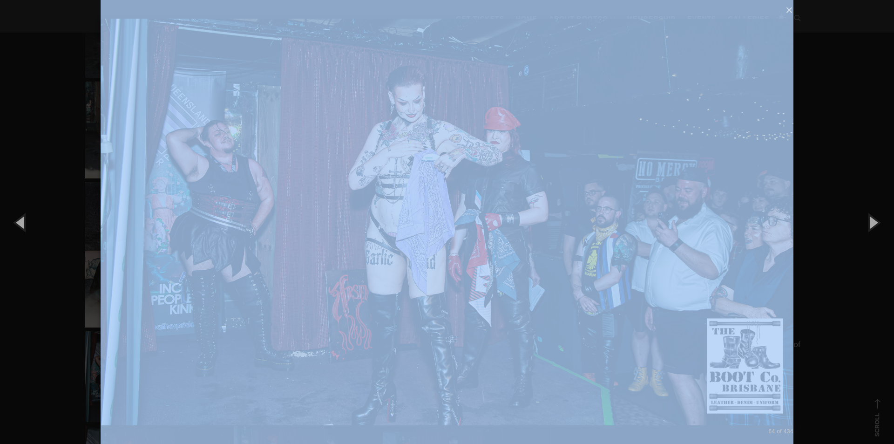
click at [196, 228] on img at bounding box center [447, 222] width 692 height 444
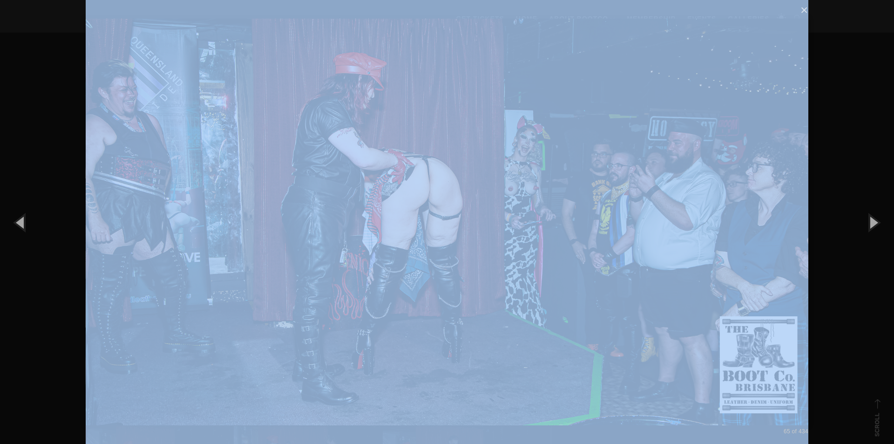
click at [196, 227] on img at bounding box center [447, 222] width 722 height 444
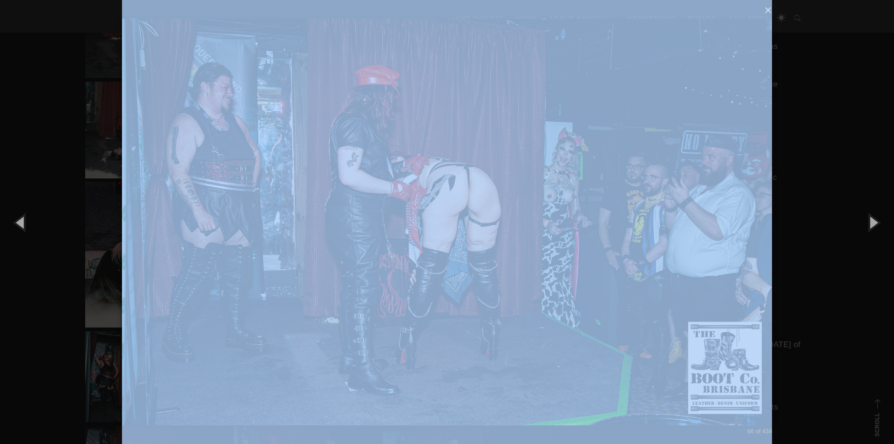
click at [196, 227] on img at bounding box center [447, 222] width 650 height 444
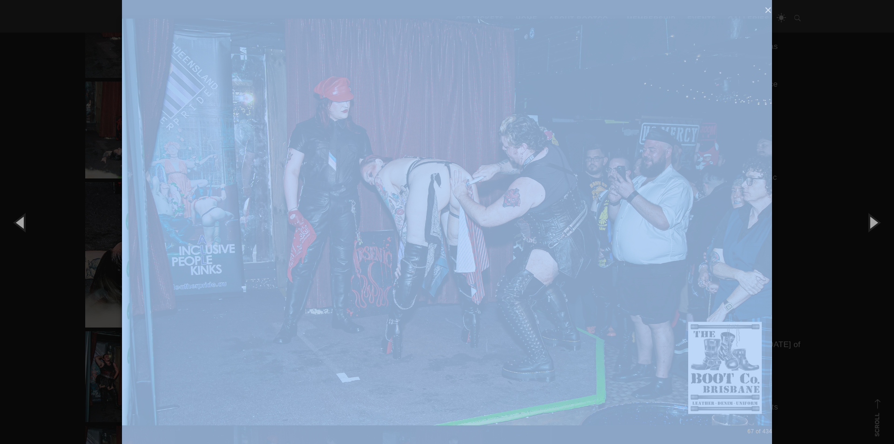
click at [62, 247] on div "× 67 of 434 Loading..." at bounding box center [447, 222] width 894 height 444
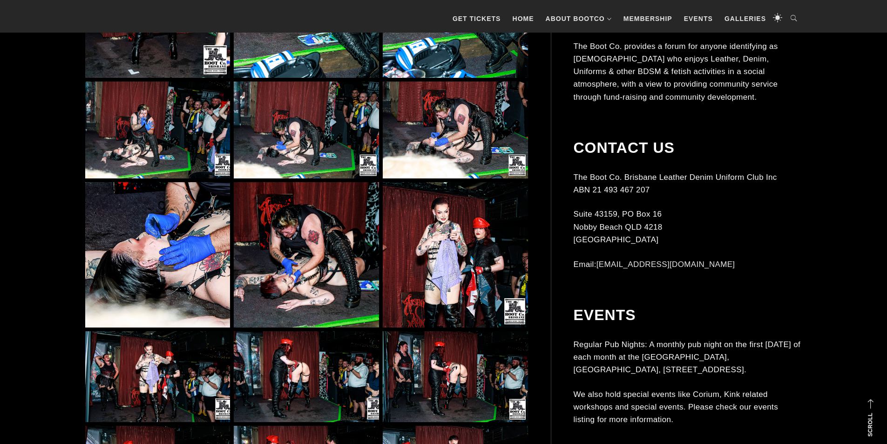
click at [301, 267] on img at bounding box center [306, 254] width 145 height 145
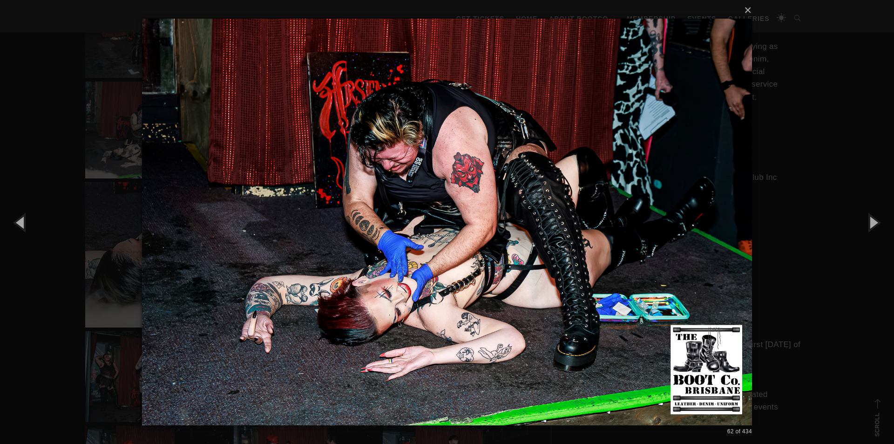
click at [794, 249] on div "× 62 of 434 Loading..." at bounding box center [447, 222] width 894 height 444
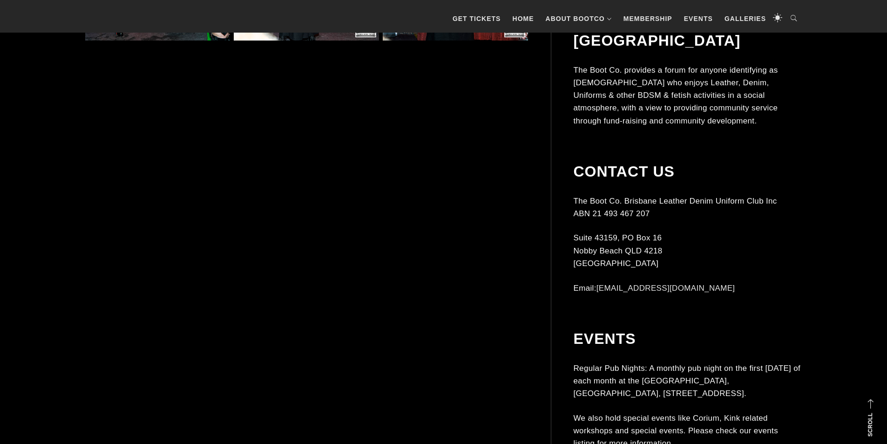
scroll to position [3558, 0]
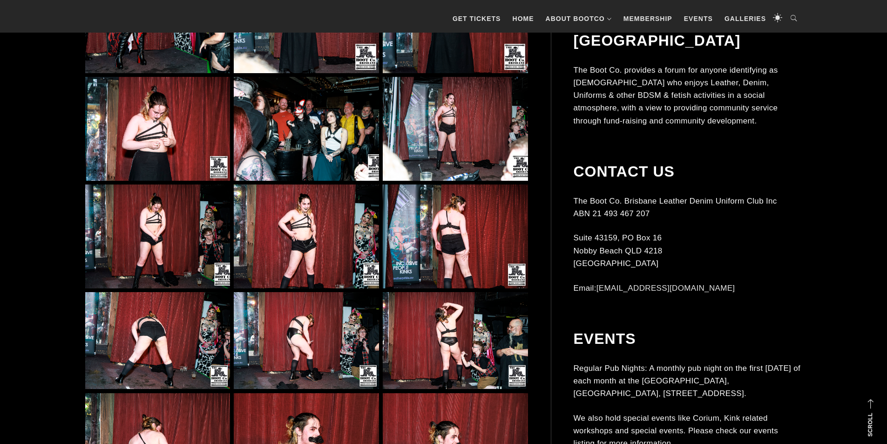
click at [164, 156] on img at bounding box center [157, 129] width 145 height 104
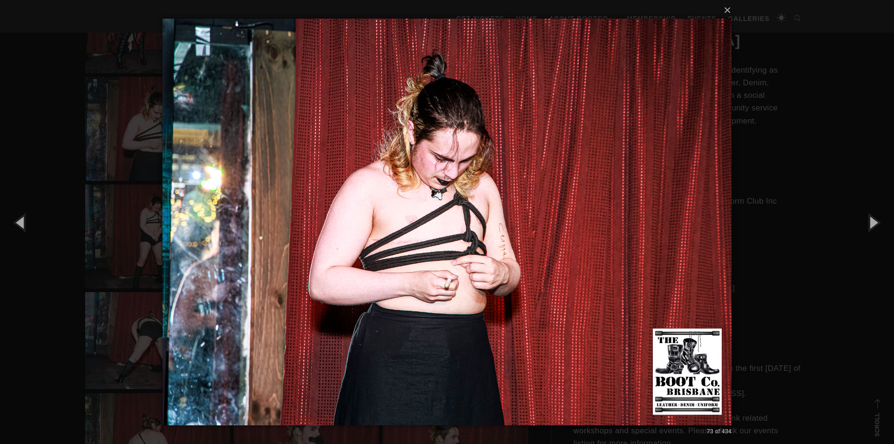
click at [830, 322] on div "× 73 of 434 Loading..." at bounding box center [447, 222] width 894 height 444
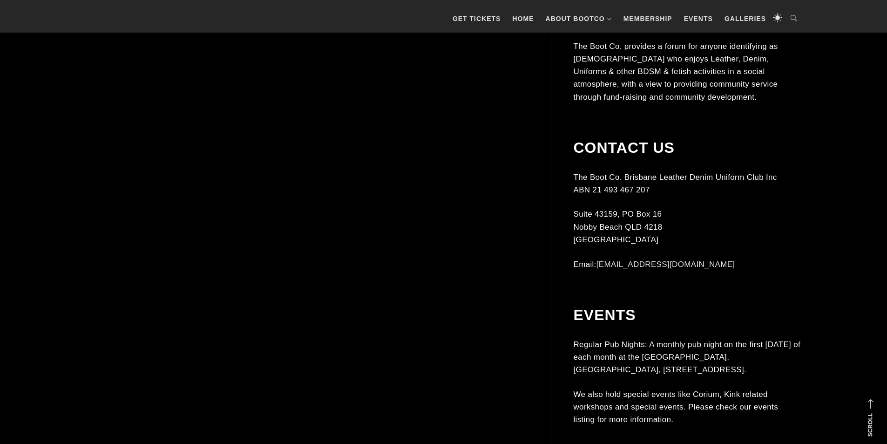
scroll to position [4442, 0]
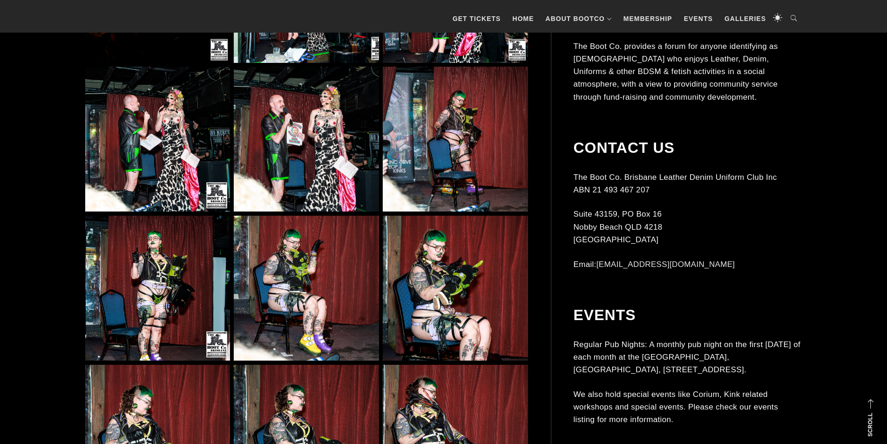
click at [350, 246] on img at bounding box center [306, 288] width 145 height 145
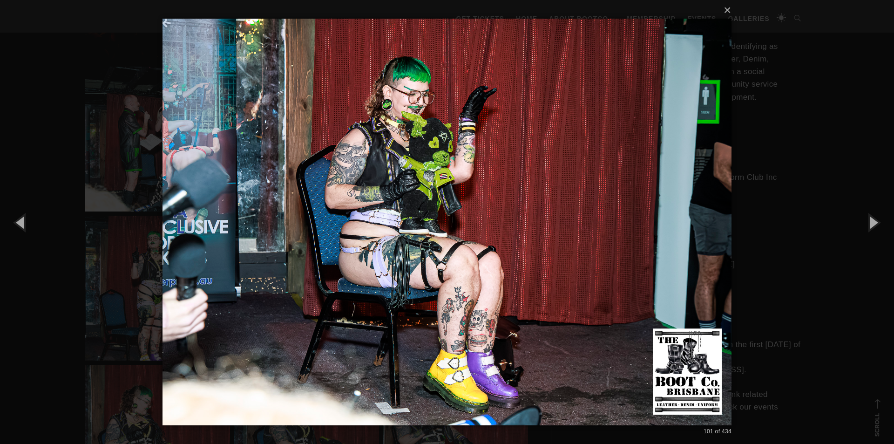
click at [815, 325] on div "× 101 of 434 Loading..." at bounding box center [447, 222] width 894 height 444
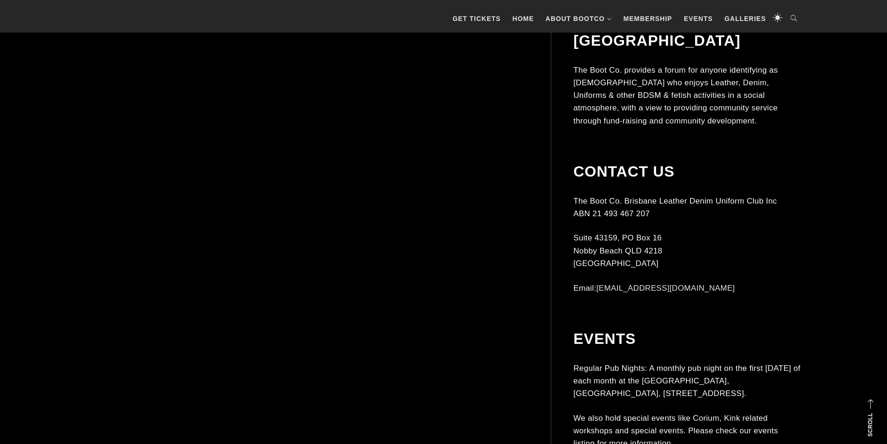
scroll to position [10912, 0]
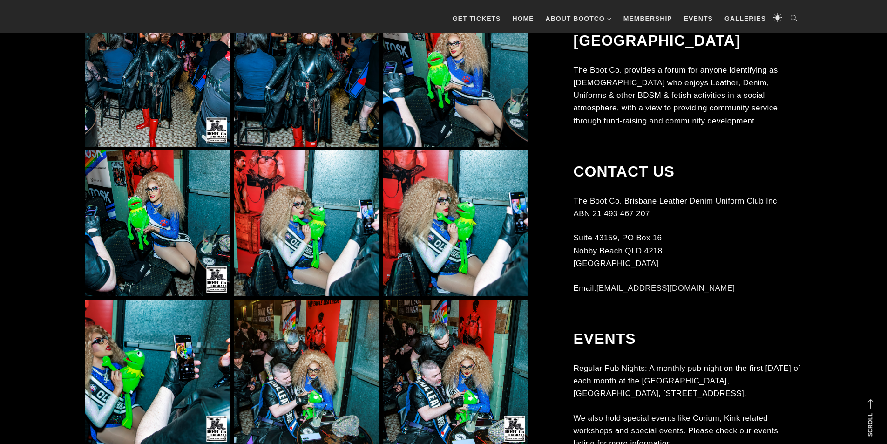
click at [417, 130] on img at bounding box center [455, 74] width 145 height 145
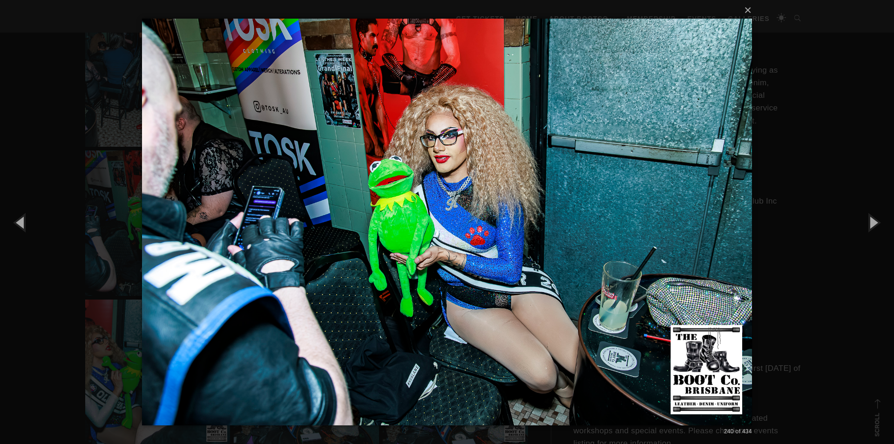
click at [682, 252] on img at bounding box center [447, 222] width 610 height 444
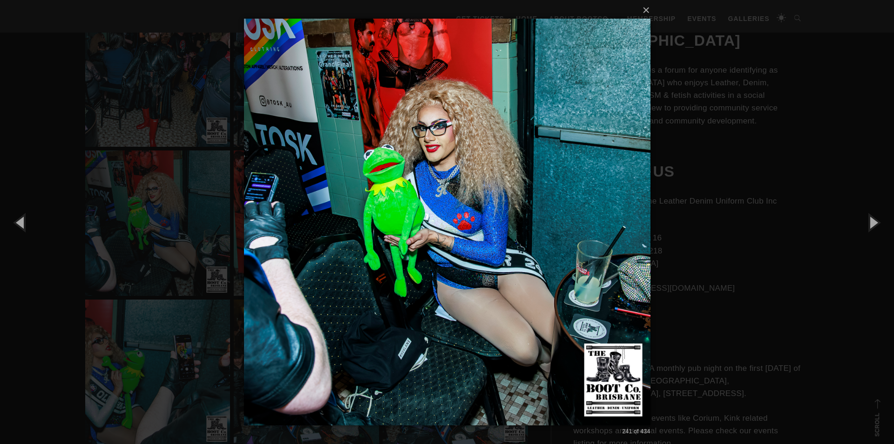
click at [678, 245] on div "× 241 of 434 Loading..." at bounding box center [447, 222] width 894 height 444
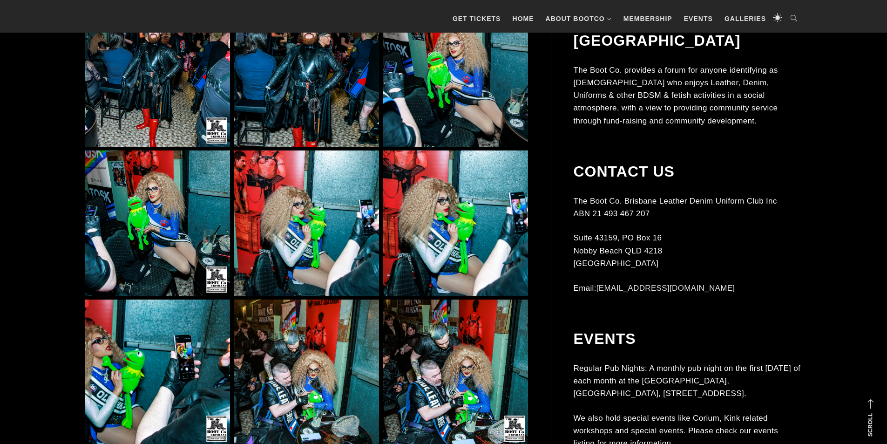
click at [234, 260] on img at bounding box center [306, 222] width 145 height 145
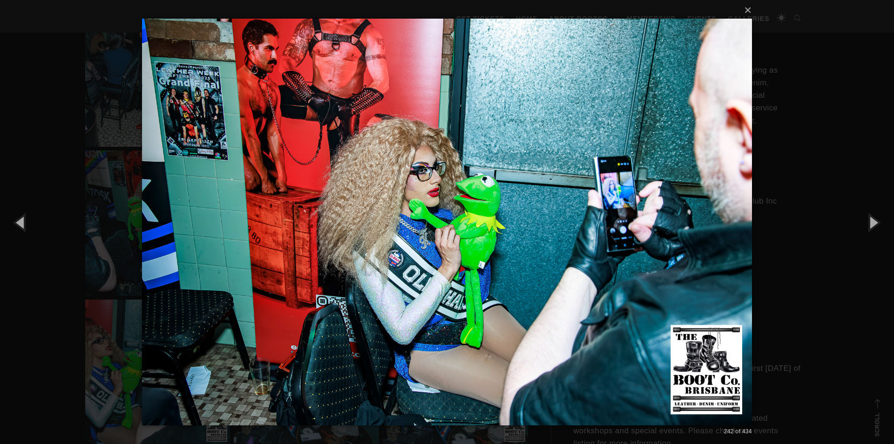
click at [652, 235] on img at bounding box center [447, 222] width 610 height 444
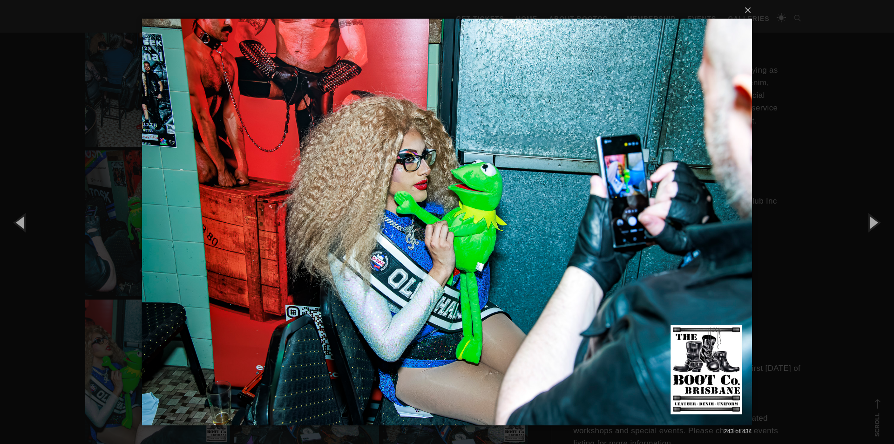
click at [652, 235] on img at bounding box center [447, 222] width 610 height 444
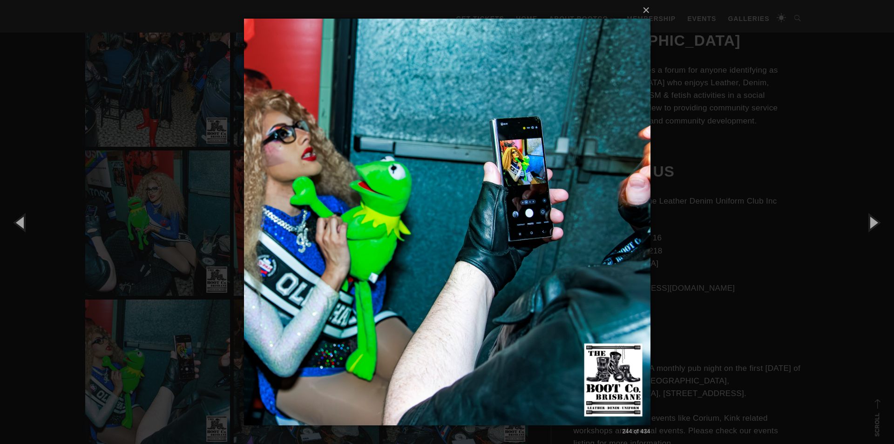
click at [652, 235] on div "× 244 of 434 Loading..." at bounding box center [447, 222] width 894 height 444
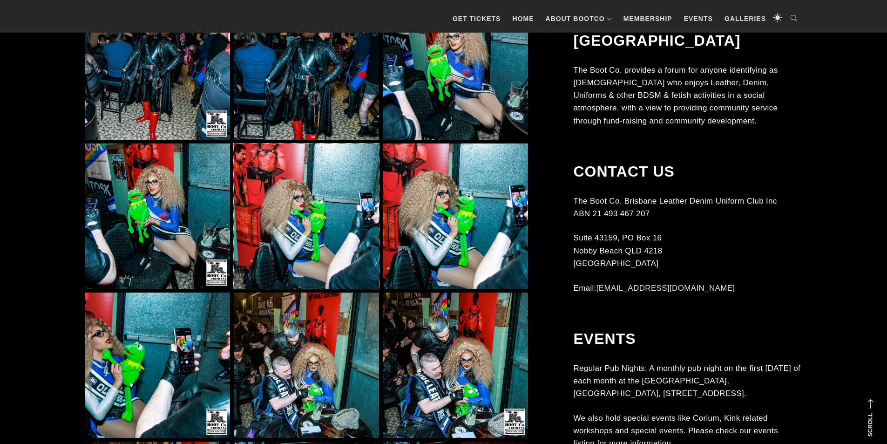
scroll to position [11098, 0]
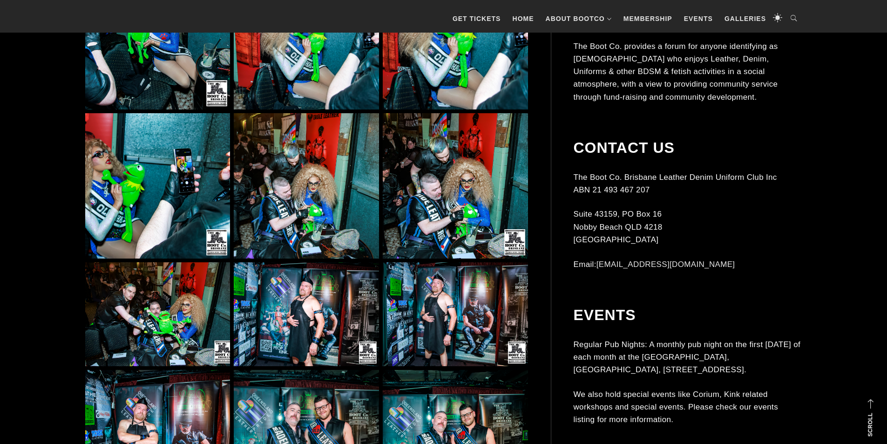
click at [286, 193] on img at bounding box center [306, 185] width 145 height 145
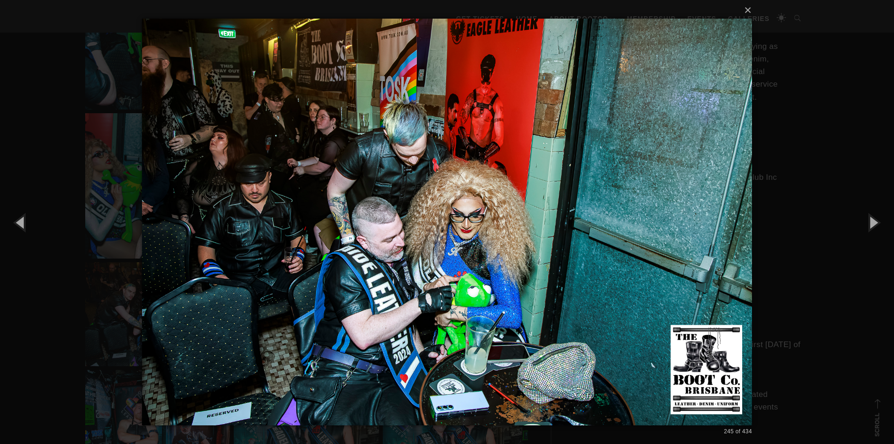
click at [224, 259] on img at bounding box center [447, 222] width 610 height 444
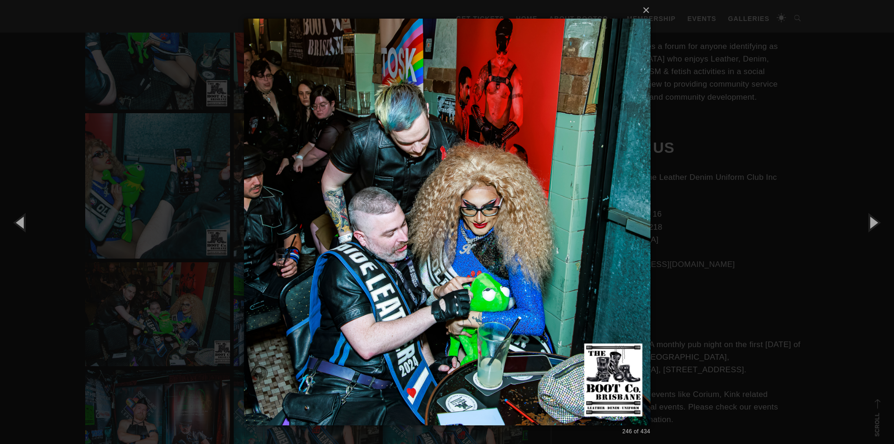
click at [618, 259] on img at bounding box center [447, 222] width 406 height 444
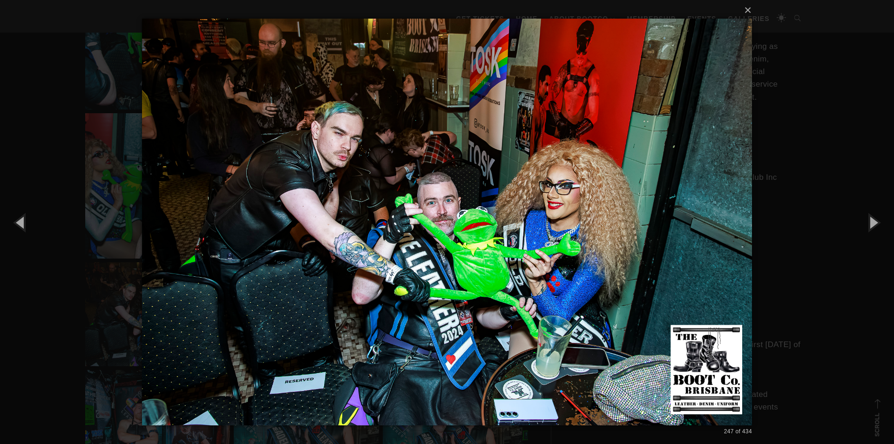
click at [617, 256] on img at bounding box center [447, 222] width 610 height 444
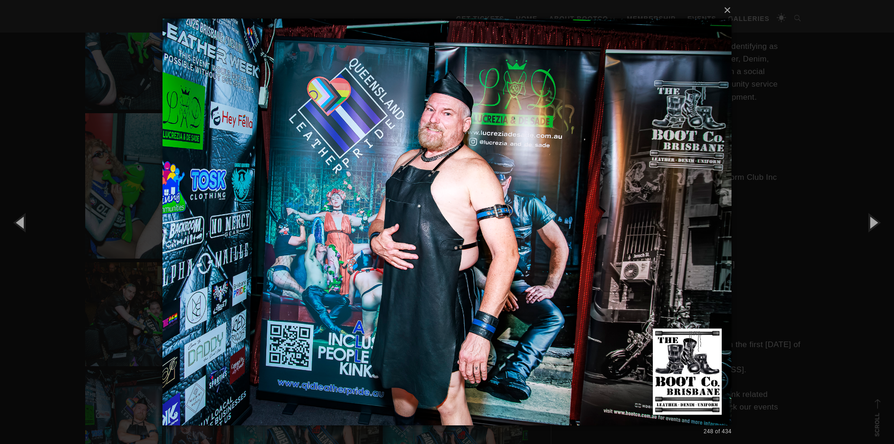
click at [593, 249] on img at bounding box center [446, 222] width 569 height 444
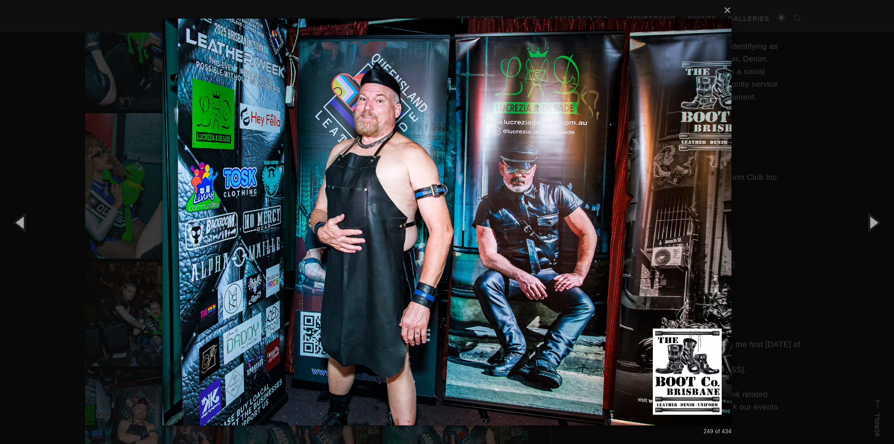
click at [801, 256] on div "× 249 of 434 Loading..." at bounding box center [447, 222] width 894 height 444
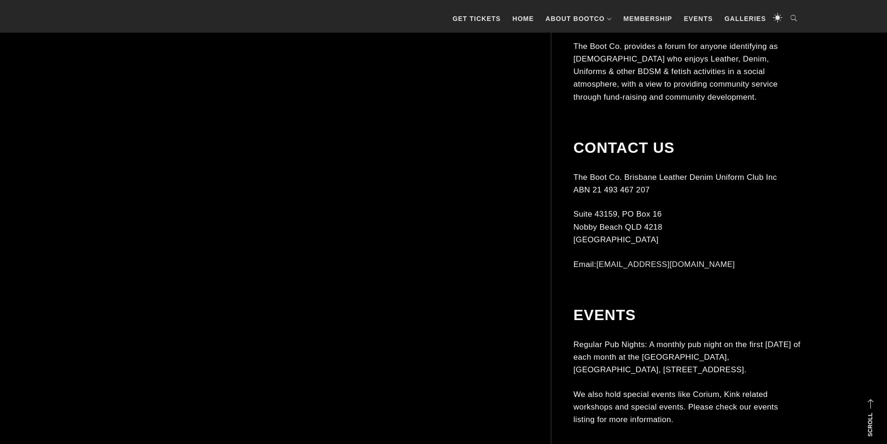
scroll to position [12401, 0]
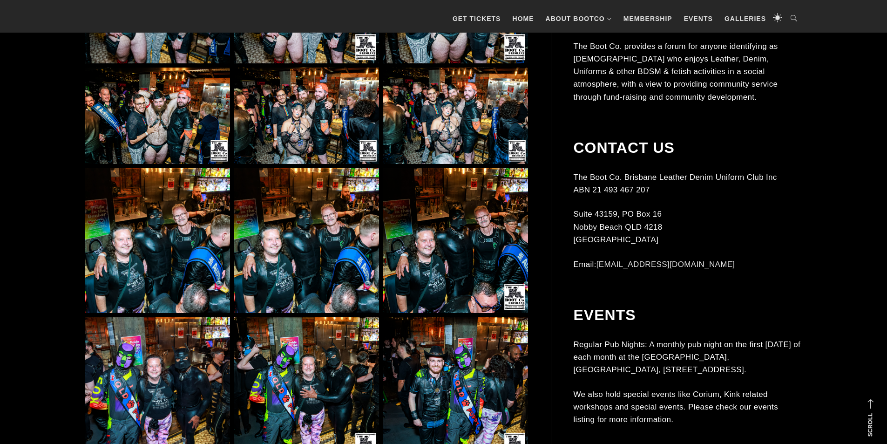
click at [304, 214] on img at bounding box center [306, 240] width 145 height 145
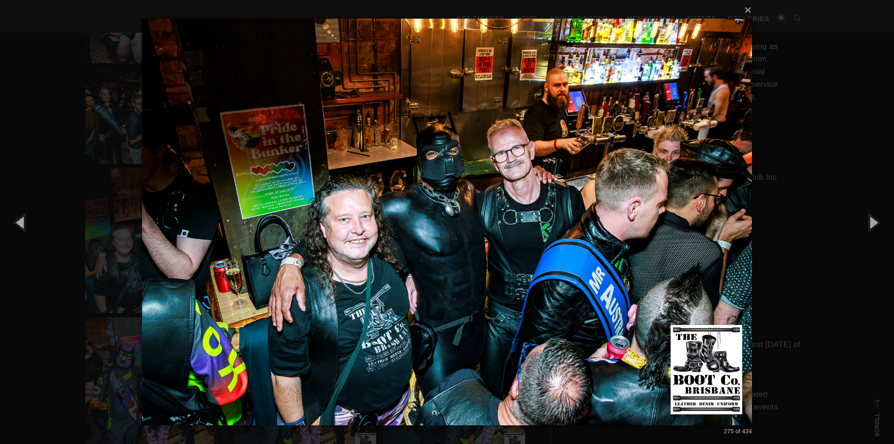
click at [796, 144] on div "× 275 of 434 Loading..." at bounding box center [447, 222] width 894 height 444
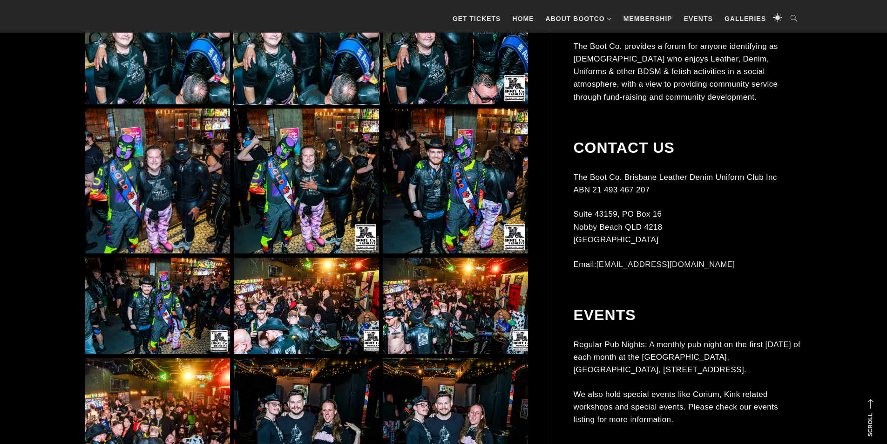
scroll to position [12634, 0]
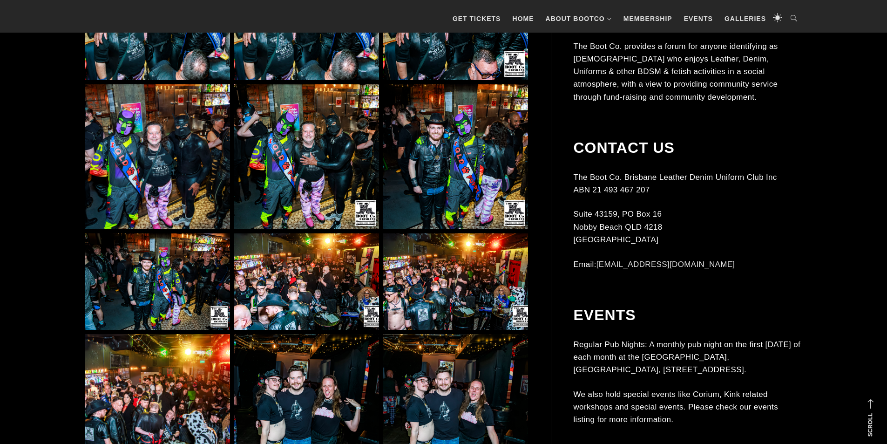
click at [336, 258] on img at bounding box center [306, 281] width 145 height 97
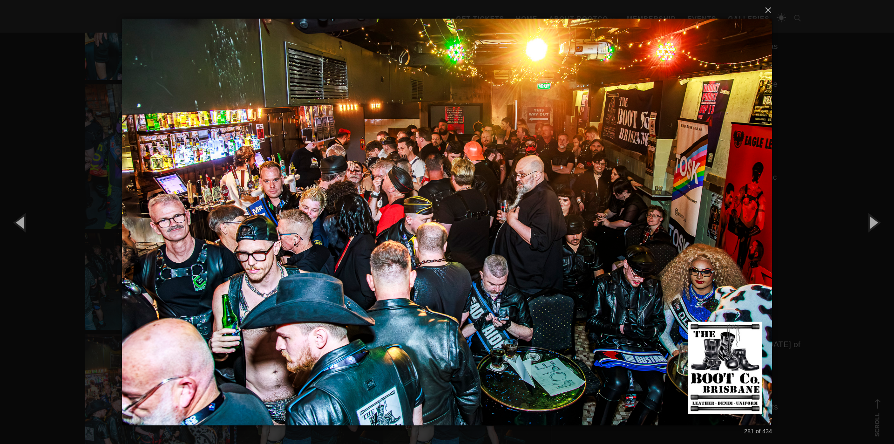
click at [828, 204] on div "× 281 of 434 Loading..." at bounding box center [447, 222] width 894 height 444
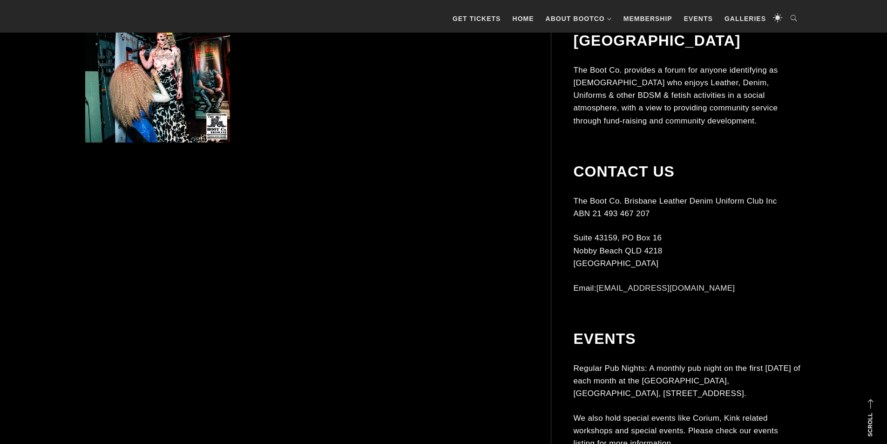
scroll to position [13705, 0]
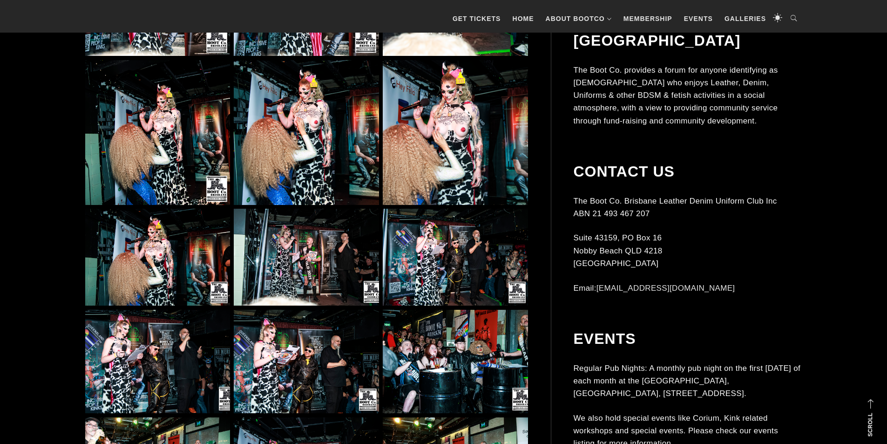
click at [479, 130] on img at bounding box center [455, 132] width 145 height 145
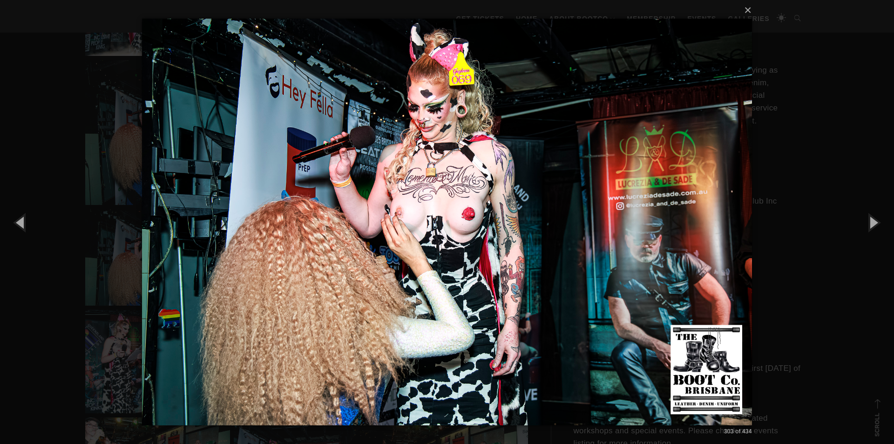
click at [812, 162] on div "× 303 of 434 Loading..." at bounding box center [447, 222] width 894 height 444
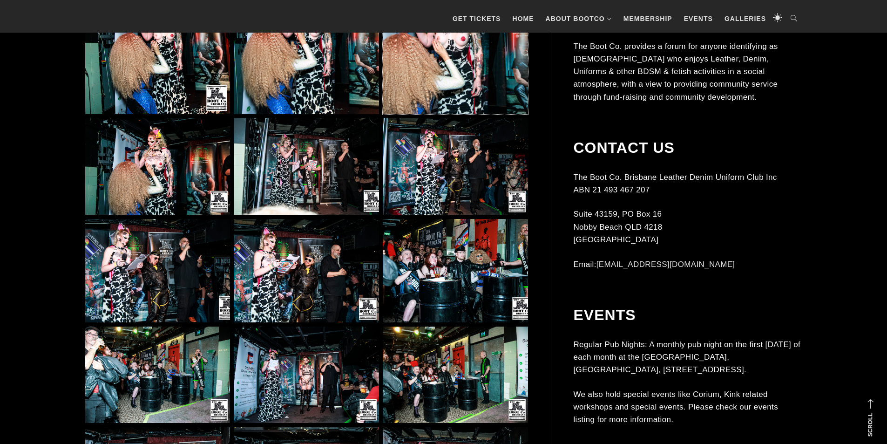
scroll to position [13984, 0]
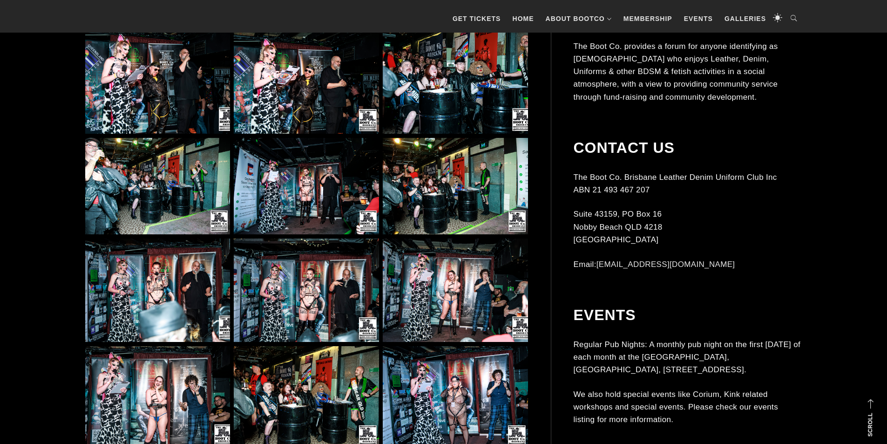
click at [510, 75] on img at bounding box center [455, 82] width 145 height 104
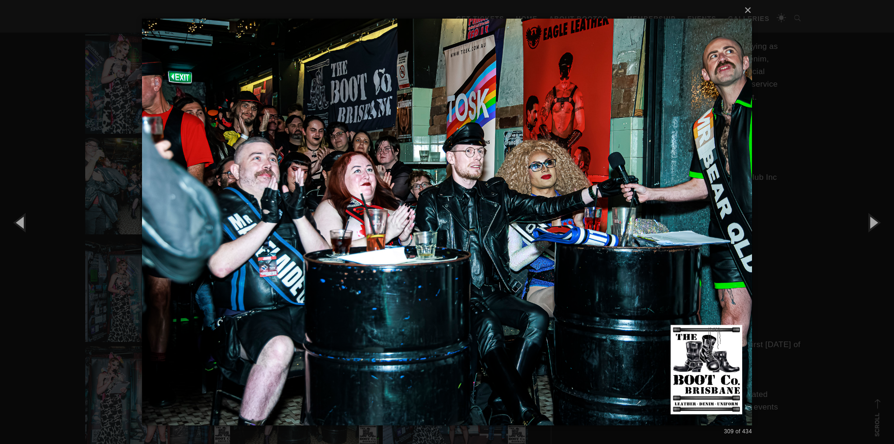
click at [810, 99] on div "× 309 of 434 Loading..." at bounding box center [447, 222] width 894 height 444
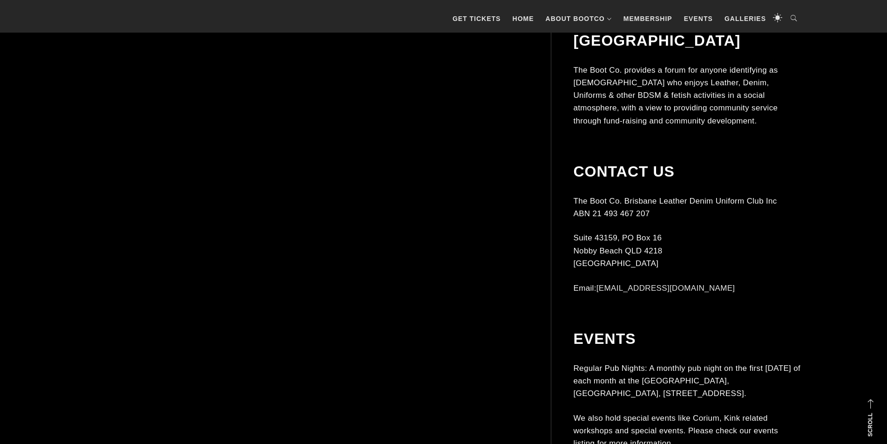
scroll to position [18592, 0]
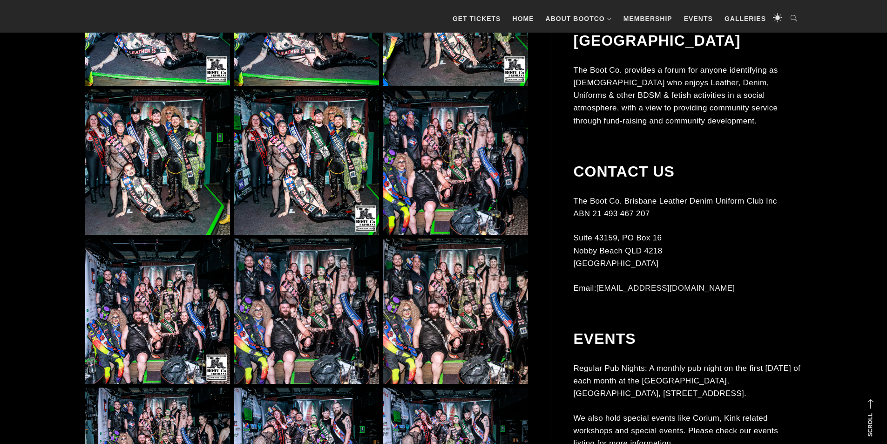
click at [316, 169] on img at bounding box center [306, 161] width 145 height 145
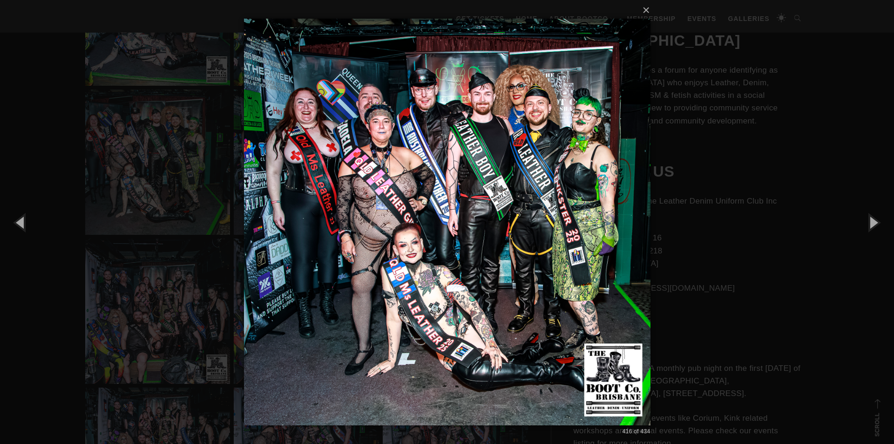
click at [201, 159] on div "× 416 of 434 Loading..." at bounding box center [447, 222] width 894 height 444
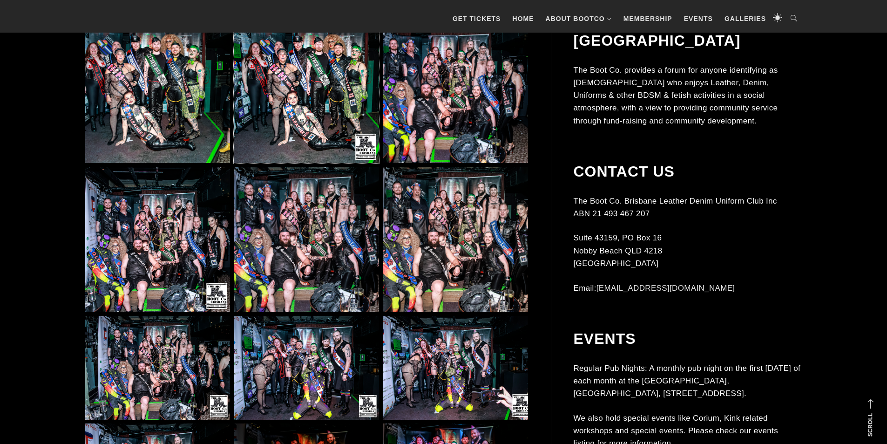
scroll to position [18778, 0]
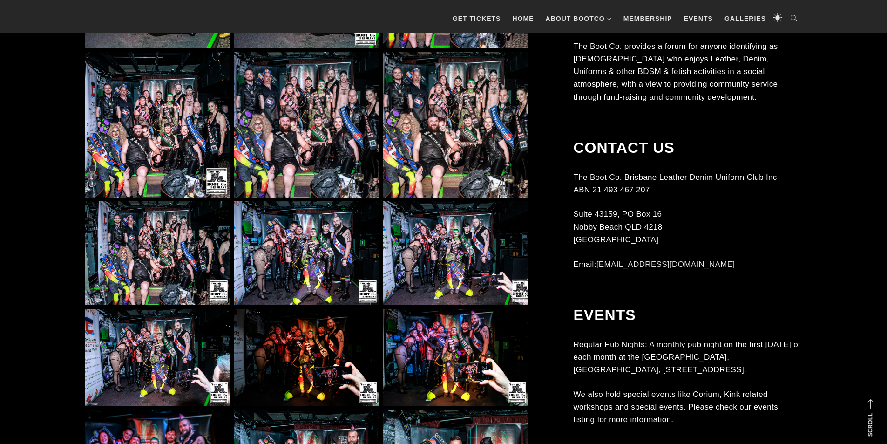
click at [393, 115] on img at bounding box center [455, 124] width 145 height 145
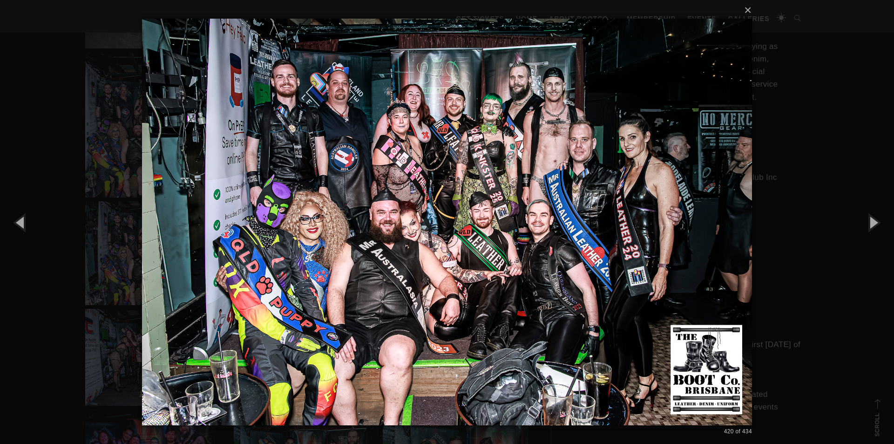
click at [122, 181] on div "× 420 of 434 Loading..." at bounding box center [447, 222] width 894 height 444
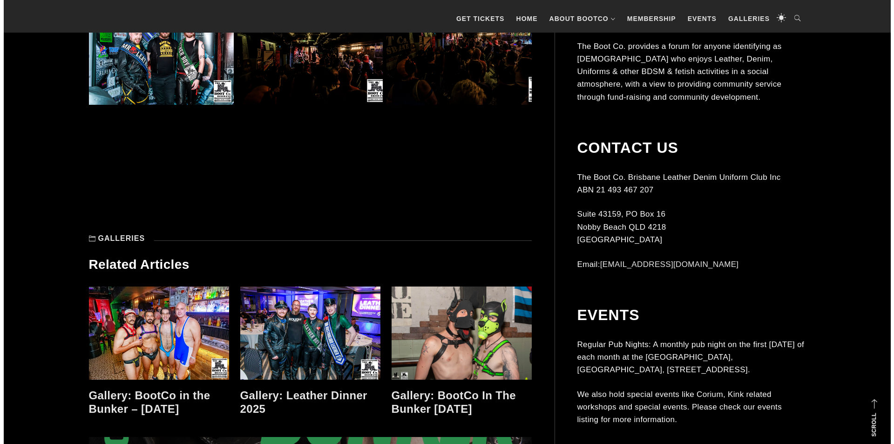
scroll to position [19337, 0]
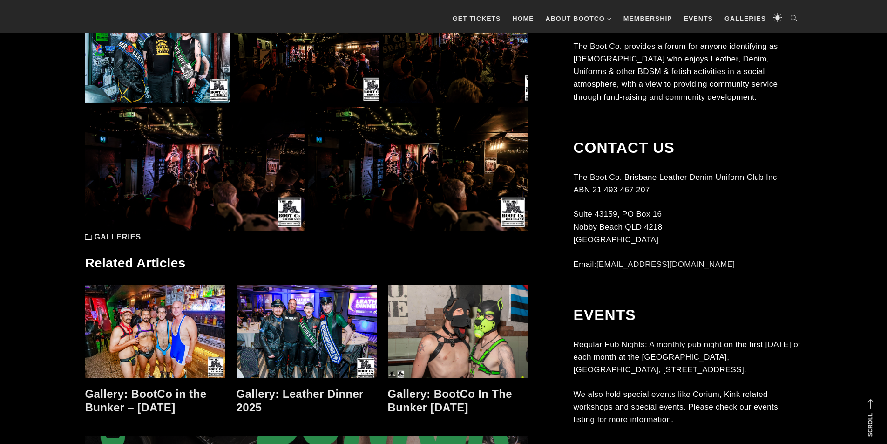
click at [308, 71] on img at bounding box center [306, 52] width 145 height 104
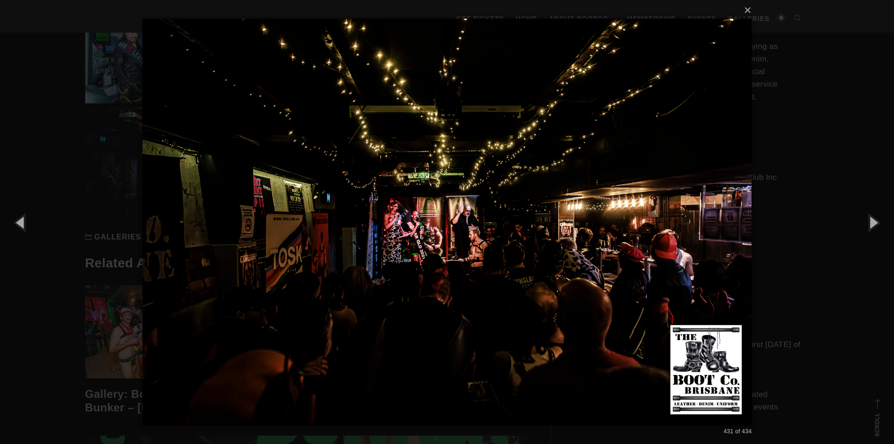
click at [687, 161] on img at bounding box center [446, 222] width 609 height 444
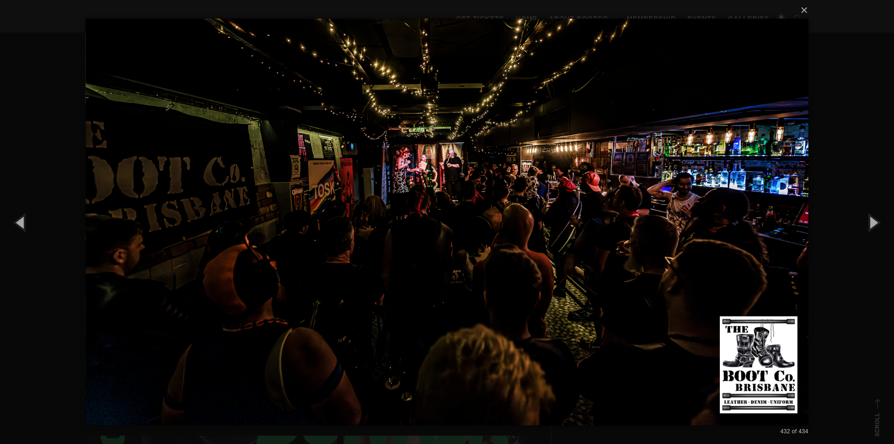
click at [847, 183] on div "× 432 of 434 Loading..." at bounding box center [447, 222] width 894 height 444
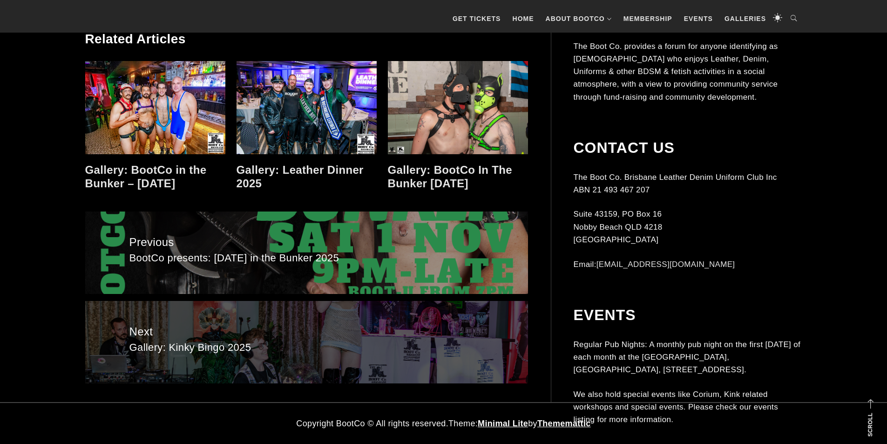
scroll to position [19561, 0]
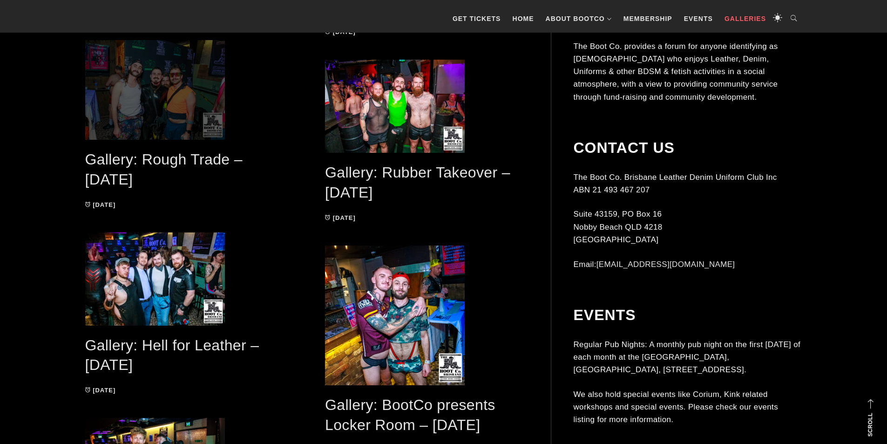
scroll to position [604, 0]
